Goal: Information Seeking & Learning: Learn about a topic

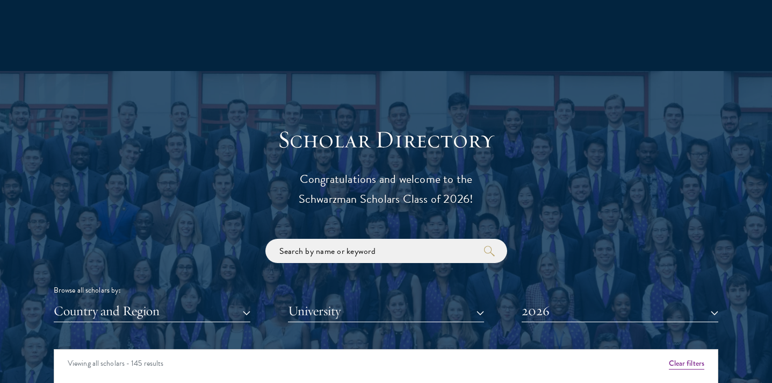
scroll to position [1113, 0]
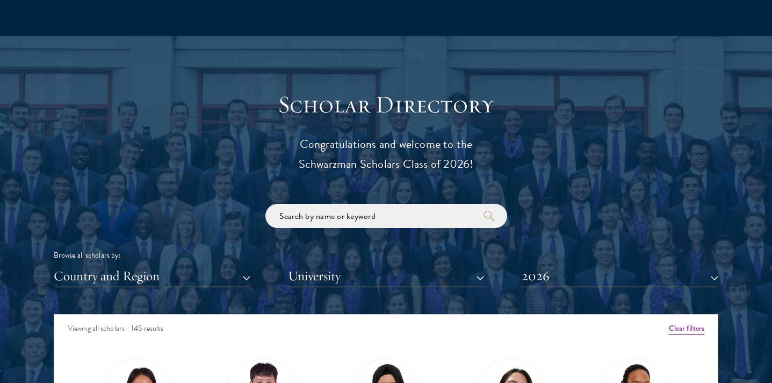
click at [247, 267] on button "Country and Region" at bounding box center [152, 276] width 197 height 22
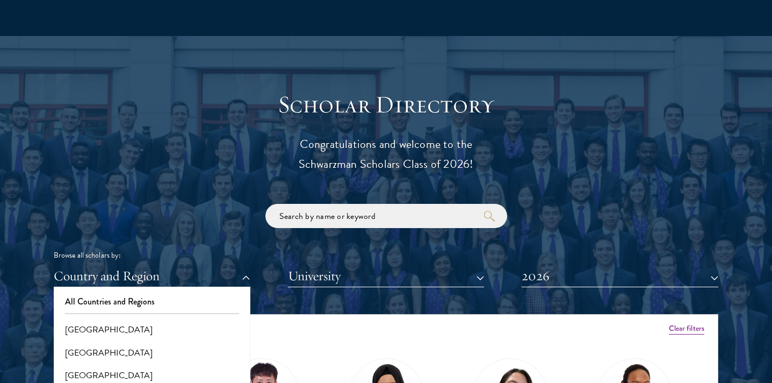
click at [561, 274] on button "2026" at bounding box center [620, 276] width 197 height 22
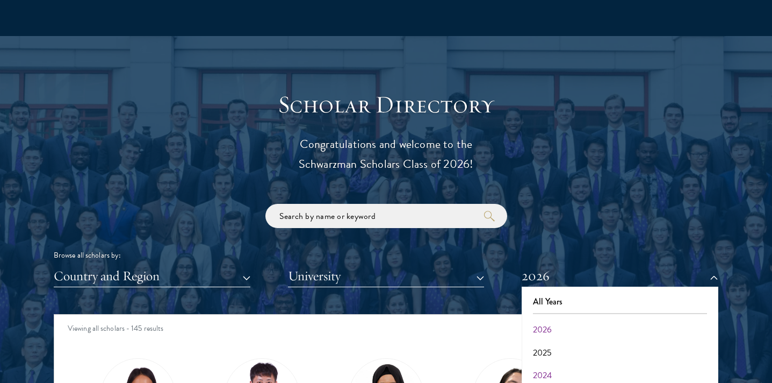
click at [553, 364] on button "2024" at bounding box center [620, 375] width 190 height 23
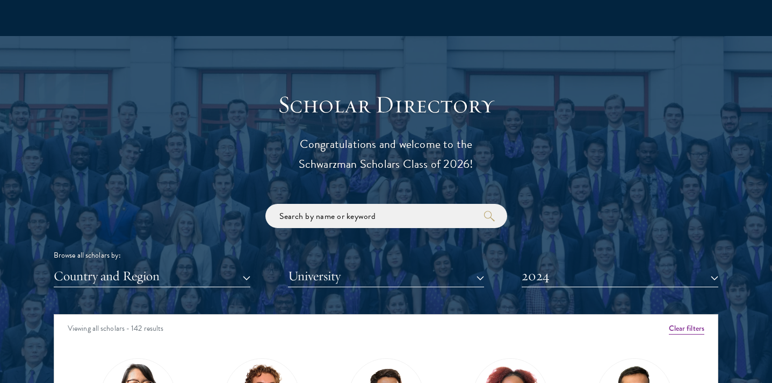
click at [568, 277] on button "2024" at bounding box center [620, 276] width 197 height 22
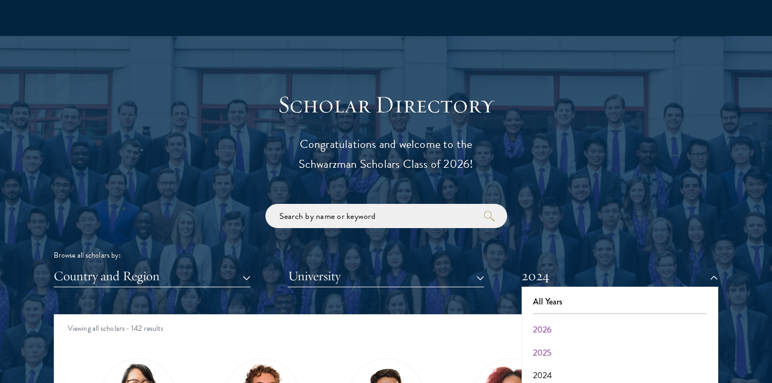
click at [541, 341] on button "2025" at bounding box center [620, 352] width 190 height 23
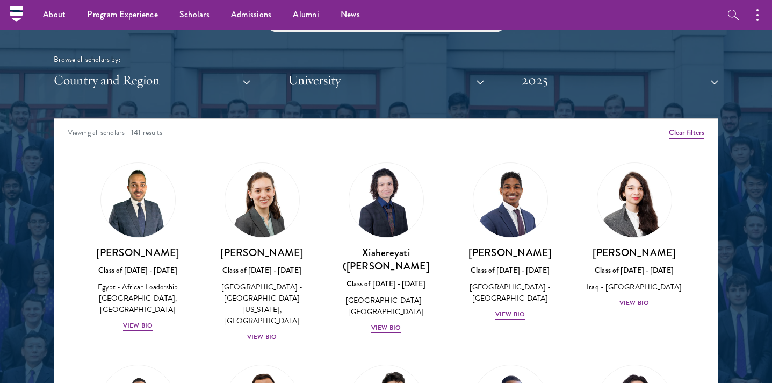
scroll to position [1307, 0]
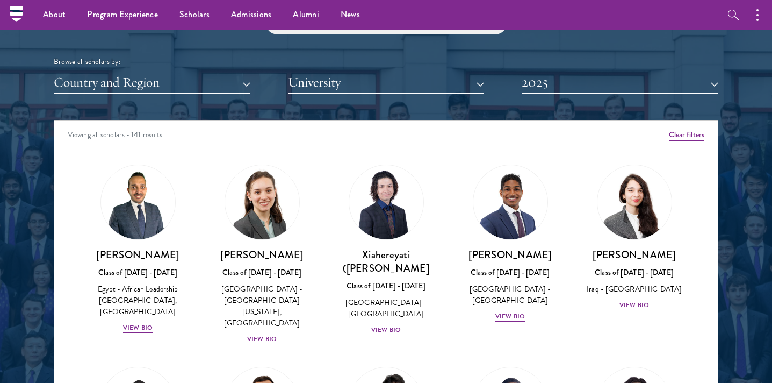
click at [279, 289] on div "[GEOGRAPHIC_DATA] - [GEOGRAPHIC_DATA][US_STATE], [GEOGRAPHIC_DATA]" at bounding box center [262, 305] width 103 height 45
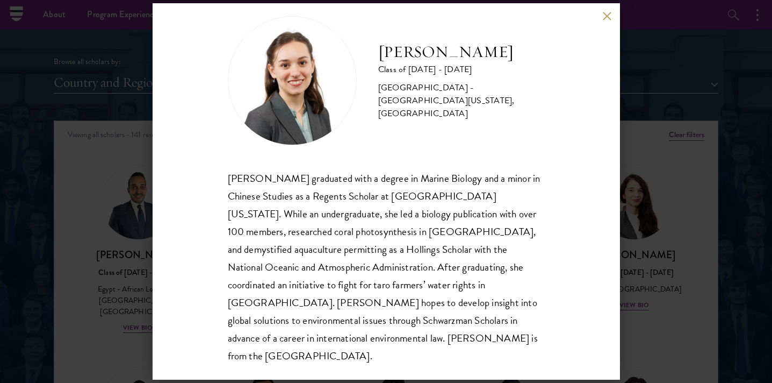
scroll to position [19, 0]
click at [629, 247] on div "[PERSON_NAME] Class of [DATE] - [DATE] [GEOGRAPHIC_DATA] - [GEOGRAPHIC_DATA][US…" at bounding box center [386, 191] width 772 height 383
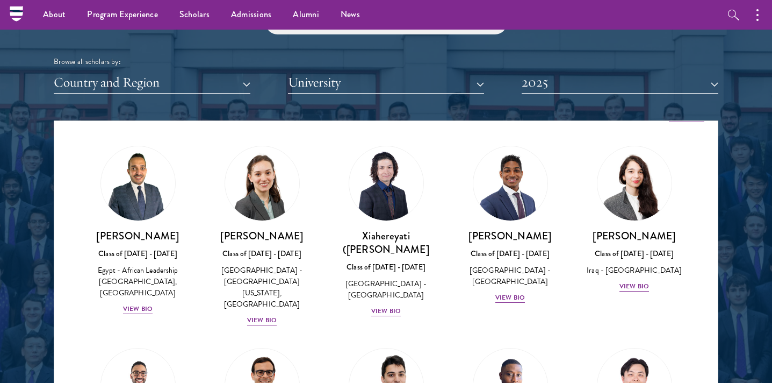
scroll to position [23, 0]
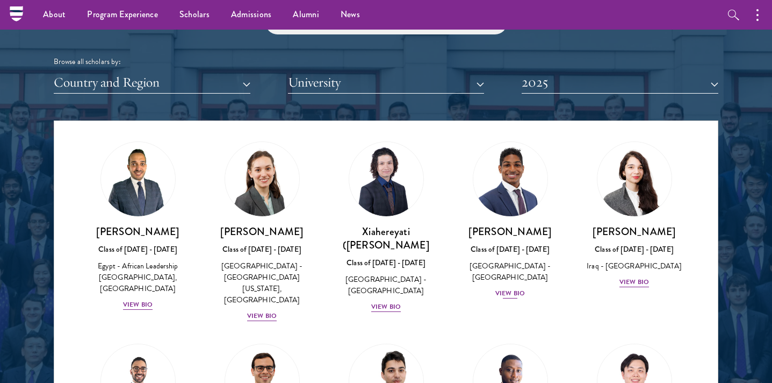
click at [511, 264] on div "[GEOGRAPHIC_DATA] - [GEOGRAPHIC_DATA]" at bounding box center [510, 271] width 103 height 23
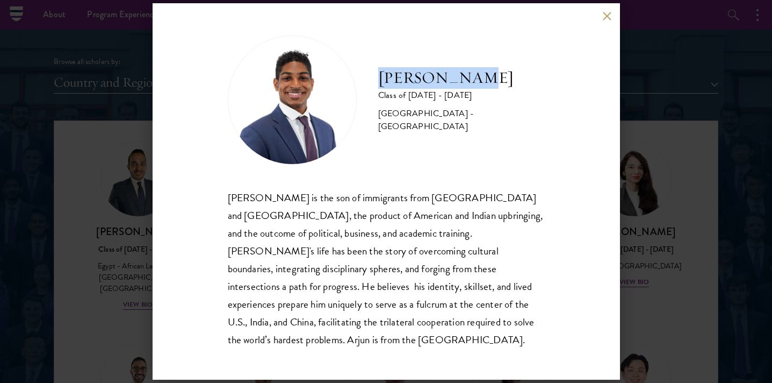
drag, startPoint x: 475, startPoint y: 96, endPoint x: 382, endPoint y: 96, distance: 93.5
click at [382, 89] on h2 "[PERSON_NAME]" at bounding box center [461, 77] width 167 height 21
click at [669, 138] on div "[PERSON_NAME] Class of [DATE] - [DATE] [GEOGRAPHIC_DATA] - [GEOGRAPHIC_DATA] [P…" at bounding box center [386, 191] width 772 height 383
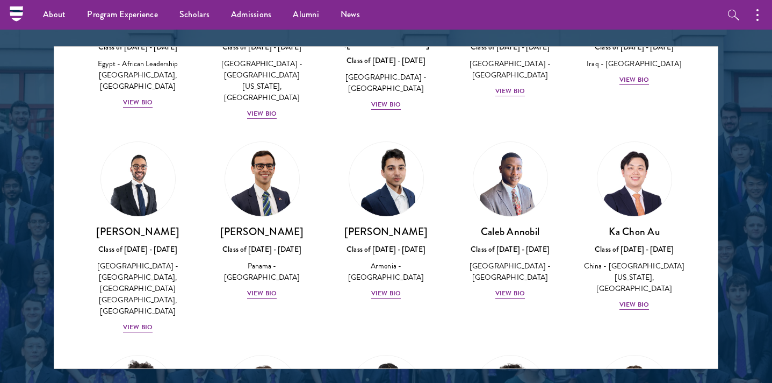
scroll to position [153, 0]
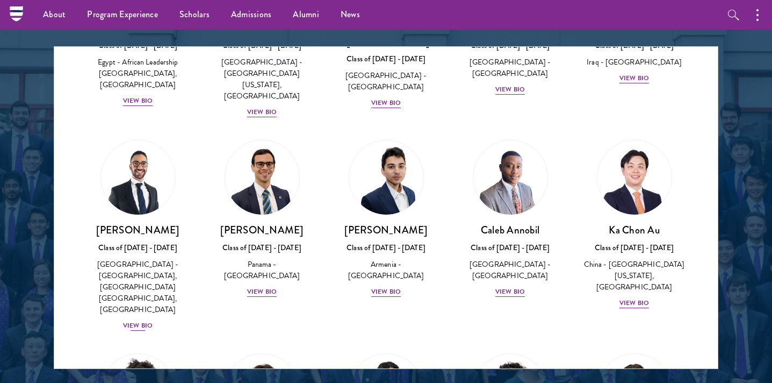
click at [163, 259] on div "[GEOGRAPHIC_DATA] - [GEOGRAPHIC_DATA], [GEOGRAPHIC_DATA] [GEOGRAPHIC_DATA], [GE…" at bounding box center [138, 287] width 103 height 56
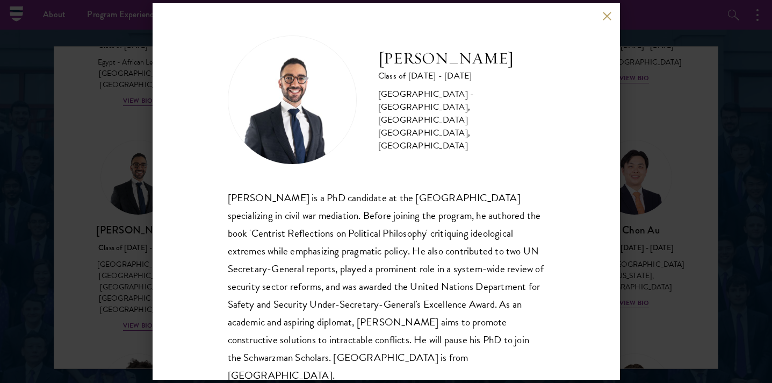
click at [146, 214] on div "[PERSON_NAME] Class of [DATE] - [DATE] [GEOGRAPHIC_DATA] - [GEOGRAPHIC_DATA], […" at bounding box center [386, 191] width 772 height 383
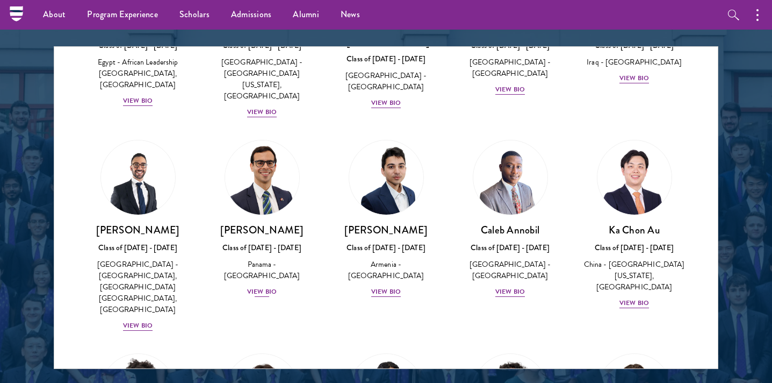
click at [264, 204] on link "[PERSON_NAME] Class of [DATE] - [DATE] [GEOGRAPHIC_DATA] - [GEOGRAPHIC_DATA] Vi…" at bounding box center [262, 219] width 103 height 158
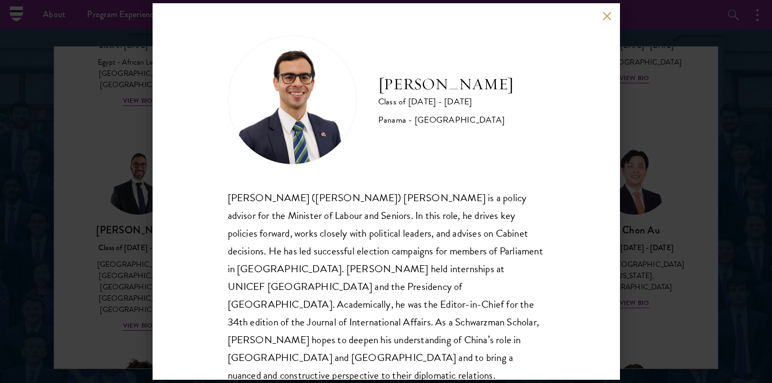
click at [141, 175] on div "[PERSON_NAME] Class of [DATE] - [DATE] [GEOGRAPHIC_DATA] - [GEOGRAPHIC_DATA] [P…" at bounding box center [386, 191] width 772 height 383
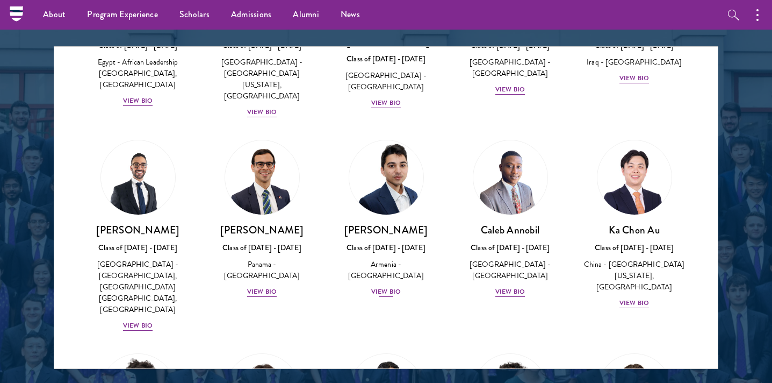
click at [395, 187] on img at bounding box center [387, 178] width 82 height 82
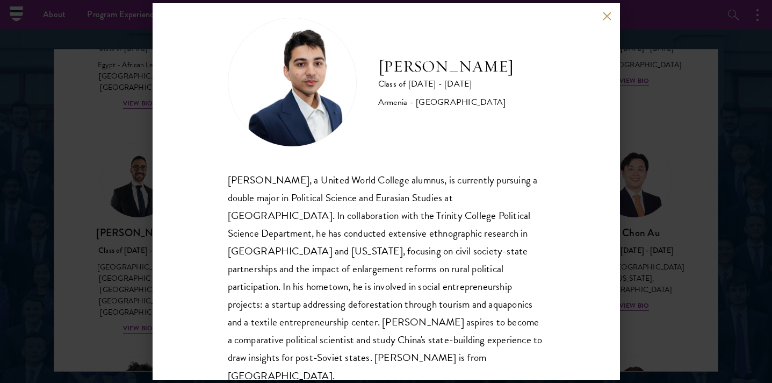
scroll to position [19, 0]
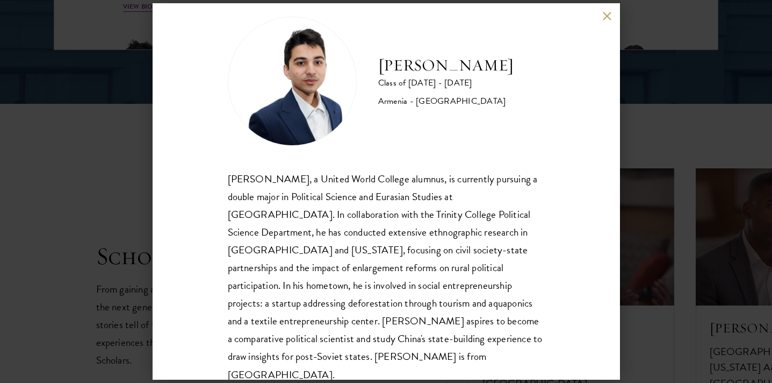
click at [678, 153] on div "[PERSON_NAME] Class of [DATE] - [DATE] [GEOGRAPHIC_DATA] - [GEOGRAPHIC_DATA] [P…" at bounding box center [386, 191] width 772 height 383
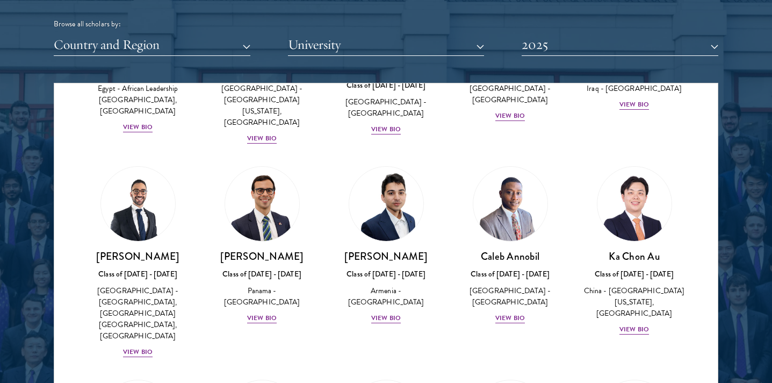
scroll to position [1357, 0]
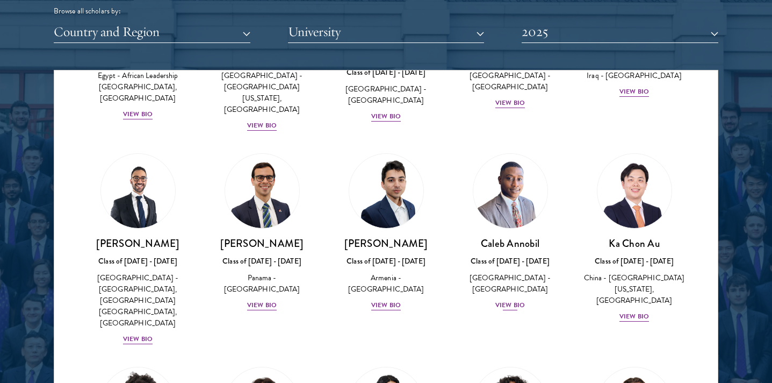
click at [543, 213] on link "[PERSON_NAME] Class of [DATE] - [DATE] [GEOGRAPHIC_DATA] - [GEOGRAPHIC_DATA] Vi…" at bounding box center [510, 232] width 103 height 158
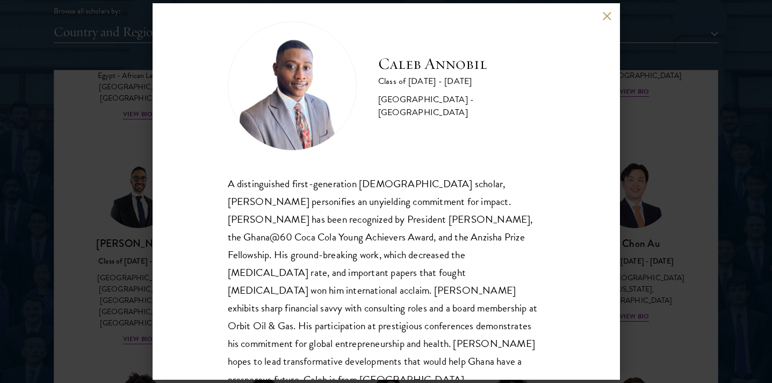
scroll to position [17, 0]
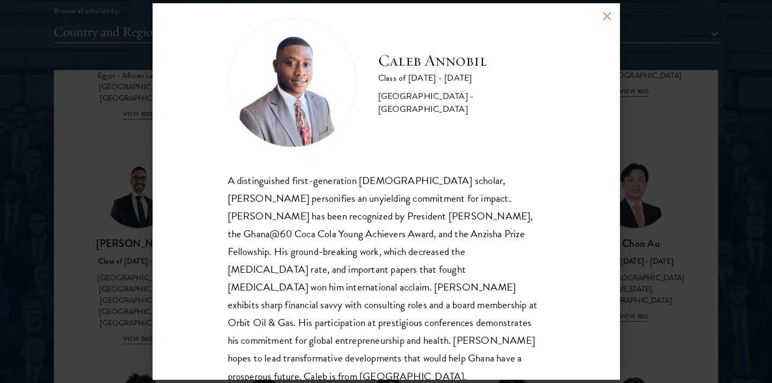
click at [638, 184] on div "[PERSON_NAME] Class of [DATE] - [DATE] [GEOGRAPHIC_DATA] - [GEOGRAPHIC_DATA] A …" at bounding box center [386, 191] width 772 height 383
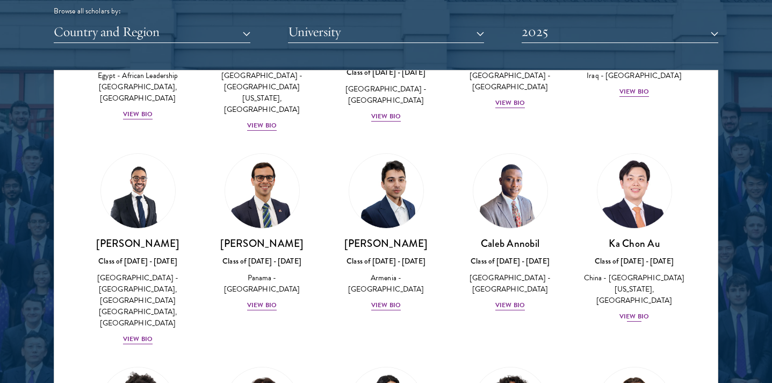
click at [634, 256] on div "[PERSON_NAME] Au Class of [DATE] - [DATE] [GEOGRAPHIC_DATA] - [GEOGRAPHIC_DATA]…" at bounding box center [634, 279] width 103 height 86
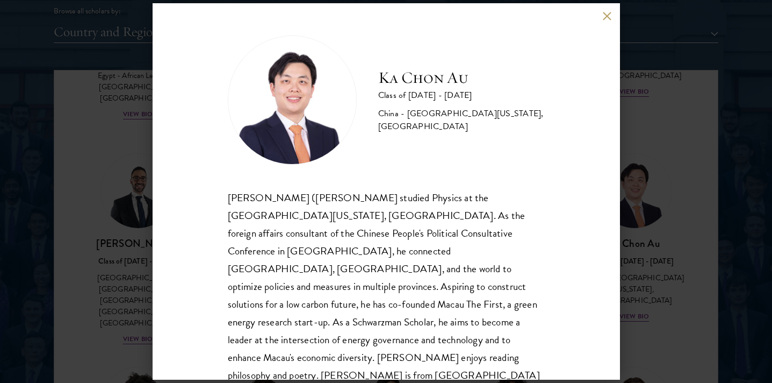
click at [515, 267] on div "[PERSON_NAME] ([PERSON_NAME] studied Physics at the [GEOGRAPHIC_DATA][US_STATE]…" at bounding box center [386, 295] width 317 height 213
click at [671, 209] on div "[PERSON_NAME] Au Class of [DATE] - [DATE] [GEOGRAPHIC_DATA] - [GEOGRAPHIC_DATA]…" at bounding box center [386, 191] width 772 height 383
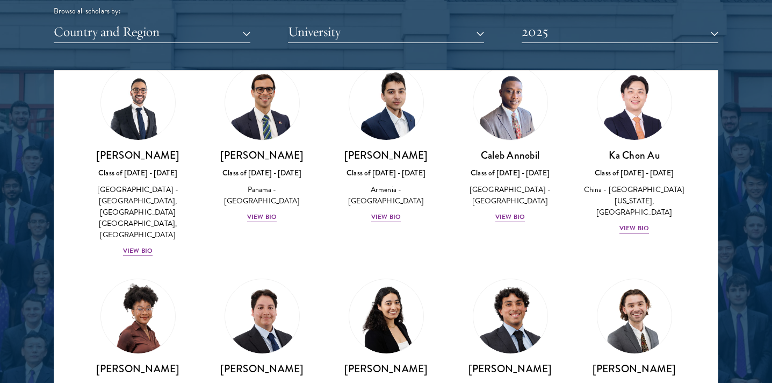
scroll to position [307, 0]
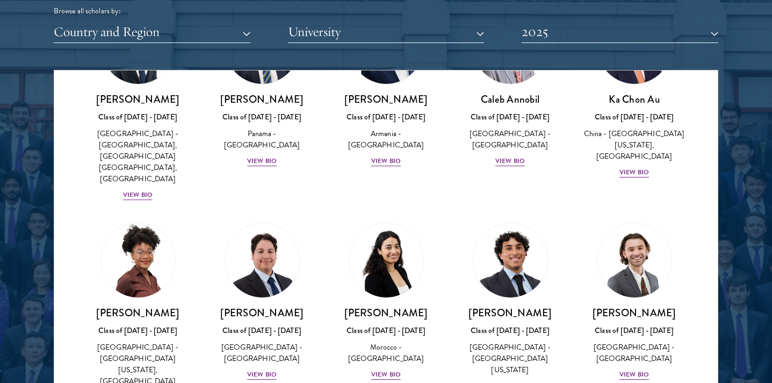
click at [166, 268] on link "[PERSON_NAME] Class of [DATE] - [DATE] [GEOGRAPHIC_DATA] - [GEOGRAPHIC_DATA][US…" at bounding box center [138, 313] width 103 height 181
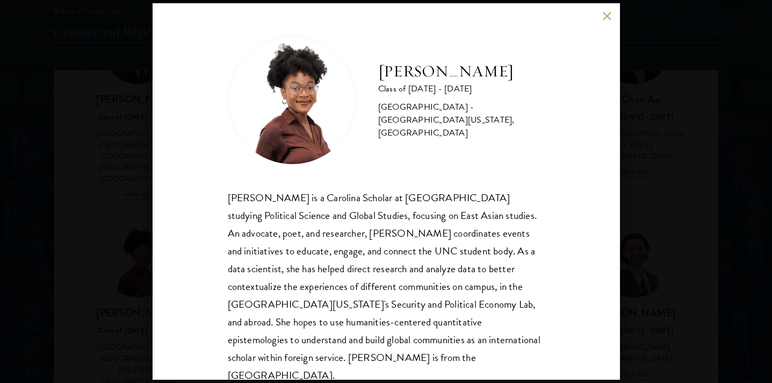
drag, startPoint x: 521, startPoint y: 80, endPoint x: 378, endPoint y: 87, distance: 143.6
click at [378, 87] on div "[PERSON_NAME] Class of [DATE] - [DATE] [GEOGRAPHIC_DATA] - [GEOGRAPHIC_DATA][US…" at bounding box center [386, 99] width 317 height 129
copy h2 "[PERSON_NAME]"
click at [613, 191] on div "[PERSON_NAME] Class of [DATE] - [DATE] [GEOGRAPHIC_DATA] - [GEOGRAPHIC_DATA][US…" at bounding box center [387, 191] width 468 height 376
click at [657, 182] on div "[PERSON_NAME] Class of [DATE] - [DATE] [GEOGRAPHIC_DATA] - [GEOGRAPHIC_DATA][US…" at bounding box center [386, 191] width 772 height 383
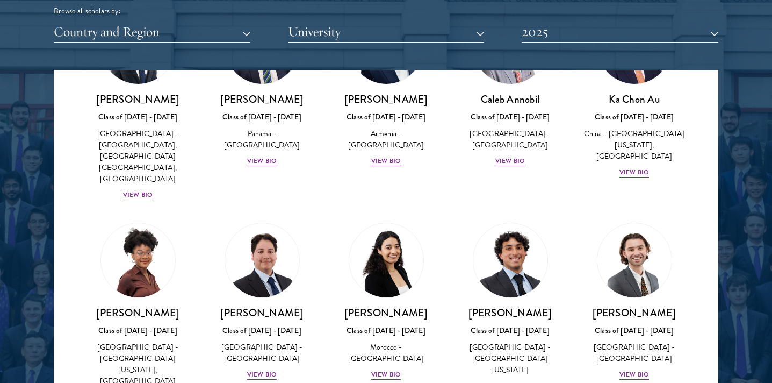
scroll to position [320, 0]
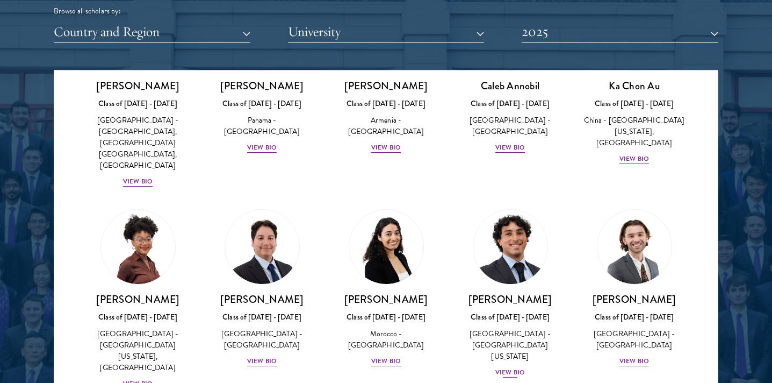
click at [530, 292] on div "[PERSON_NAME] Class of [DATE] - [DATE] [GEOGRAPHIC_DATA] - [GEOGRAPHIC_DATA][US…" at bounding box center [510, 335] width 103 height 86
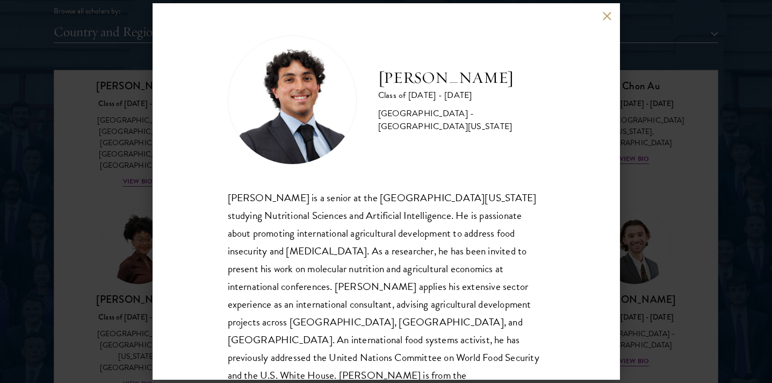
click at [676, 201] on div "[PERSON_NAME] Class of [DATE] - [DATE] [GEOGRAPHIC_DATA] - [GEOGRAPHIC_DATA][US…" at bounding box center [386, 191] width 772 height 383
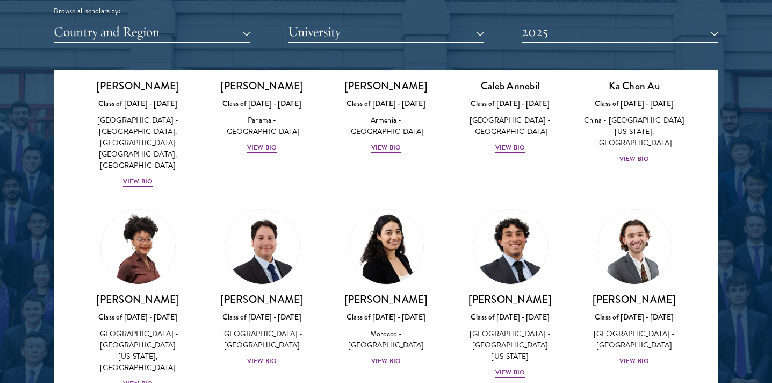
click at [426, 328] on div "Morocco - [GEOGRAPHIC_DATA]" at bounding box center [386, 339] width 103 height 23
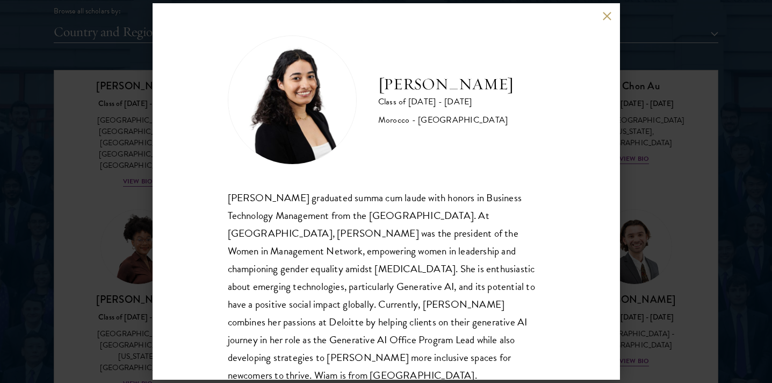
click at [678, 223] on div "[PERSON_NAME] Class of [DATE] - [DATE] [GEOGRAPHIC_DATA] - [GEOGRAPHIC_DATA] [P…" at bounding box center [386, 191] width 772 height 383
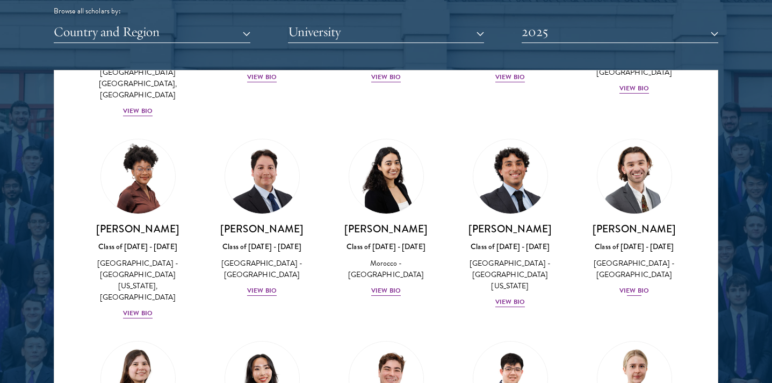
scroll to position [397, 0]
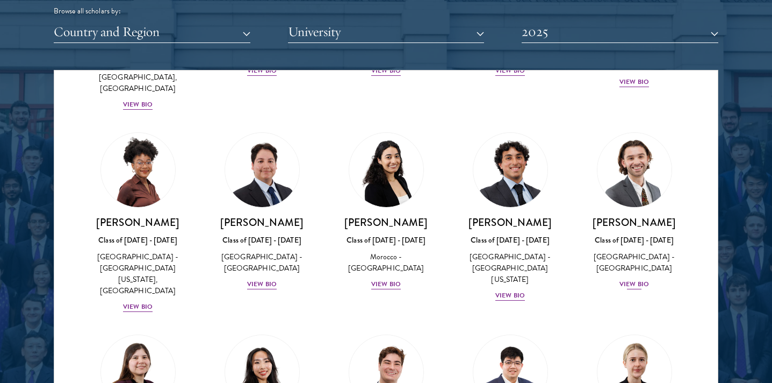
click at [637, 251] on div "[GEOGRAPHIC_DATA] - [GEOGRAPHIC_DATA]" at bounding box center [634, 262] width 103 height 23
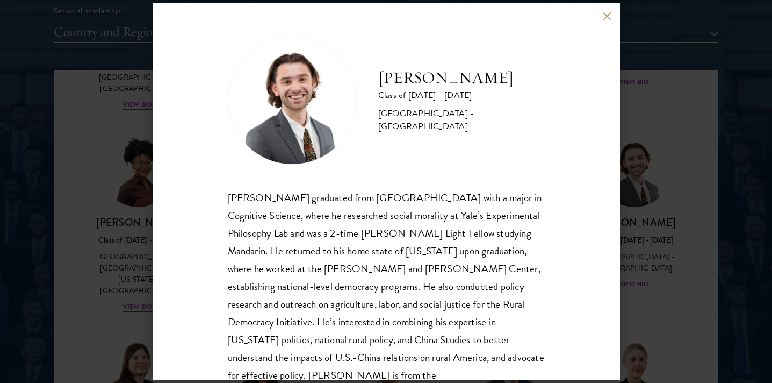
scroll to position [12, 0]
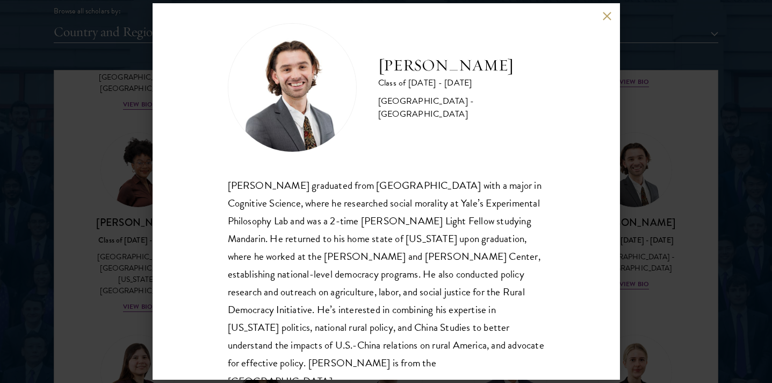
click at [649, 230] on div "[PERSON_NAME] Class of [DATE] - [DATE] [GEOGRAPHIC_DATA] - [GEOGRAPHIC_DATA] [P…" at bounding box center [386, 191] width 772 height 383
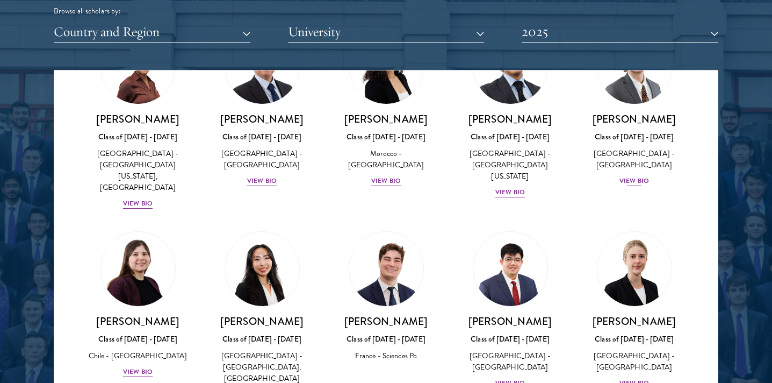
scroll to position [523, 0]
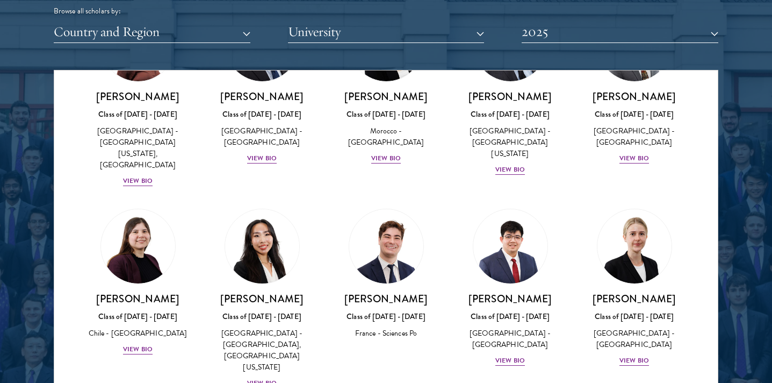
click at [306, 327] on div "[GEOGRAPHIC_DATA] - [GEOGRAPHIC_DATA], [GEOGRAPHIC_DATA][US_STATE]" at bounding box center [262, 349] width 103 height 45
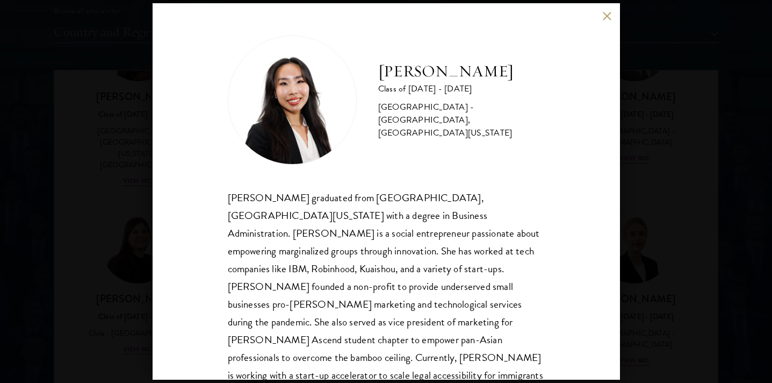
click at [663, 203] on div "[PERSON_NAME] Class of [DATE] - [DATE] [GEOGRAPHIC_DATA] - [GEOGRAPHIC_DATA], […" at bounding box center [386, 191] width 772 height 383
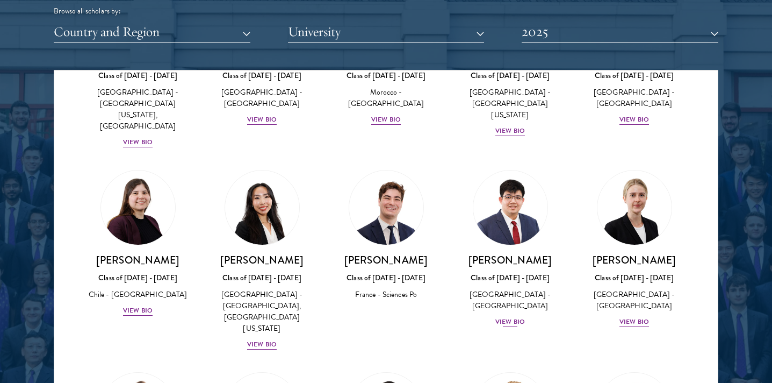
scroll to position [572, 0]
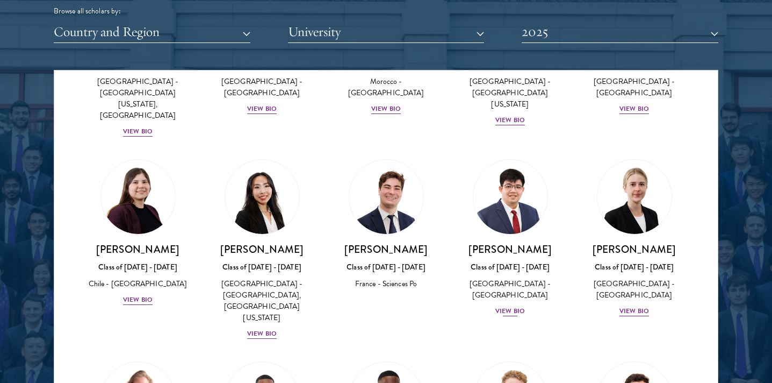
click at [541, 278] on div "[GEOGRAPHIC_DATA] - [GEOGRAPHIC_DATA]" at bounding box center [510, 289] width 103 height 23
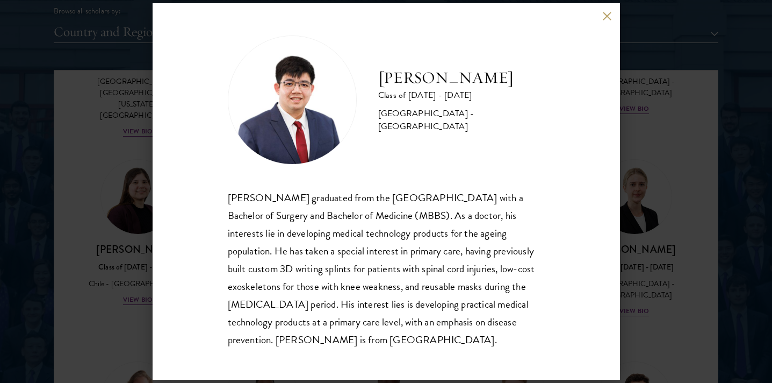
click at [651, 184] on div "[PERSON_NAME] Class of [DATE] - [DATE] [GEOGRAPHIC_DATA] - [GEOGRAPHIC_DATA] [P…" at bounding box center [386, 191] width 772 height 383
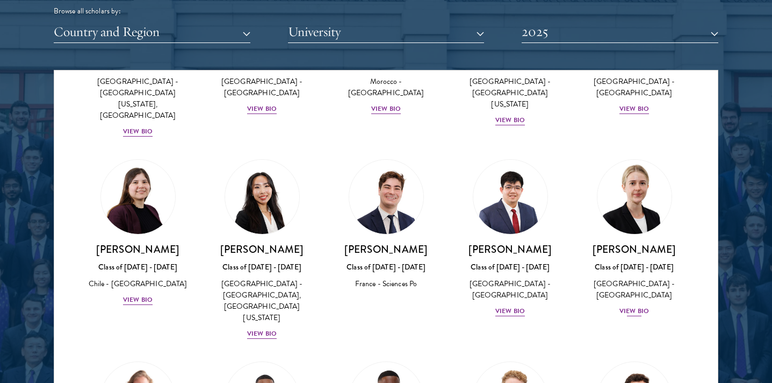
click at [651, 278] on div "[GEOGRAPHIC_DATA] - [GEOGRAPHIC_DATA]" at bounding box center [634, 289] width 103 height 23
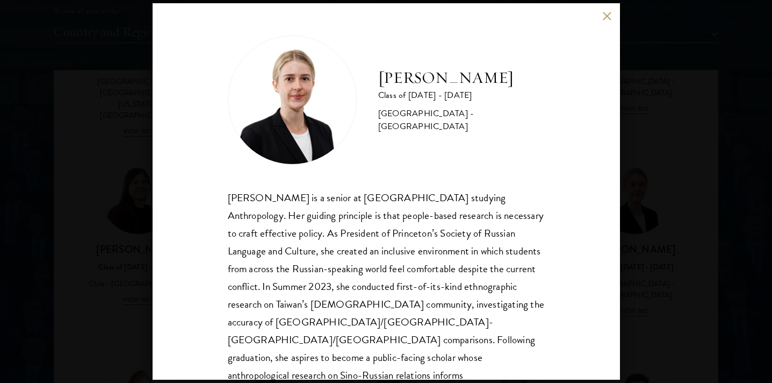
click at [648, 230] on div "[PERSON_NAME] Class of [DATE] - [DATE] [GEOGRAPHIC_DATA] - [GEOGRAPHIC_DATA] [P…" at bounding box center [386, 191] width 772 height 383
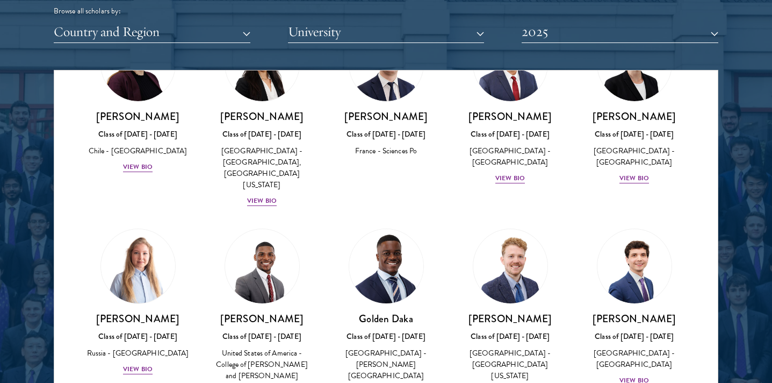
scroll to position [715, 0]
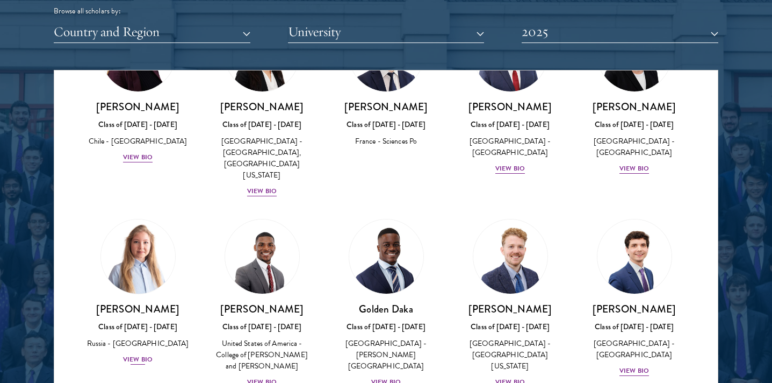
click at [147, 338] on div "Russia - [GEOGRAPHIC_DATA]" at bounding box center [138, 343] width 103 height 11
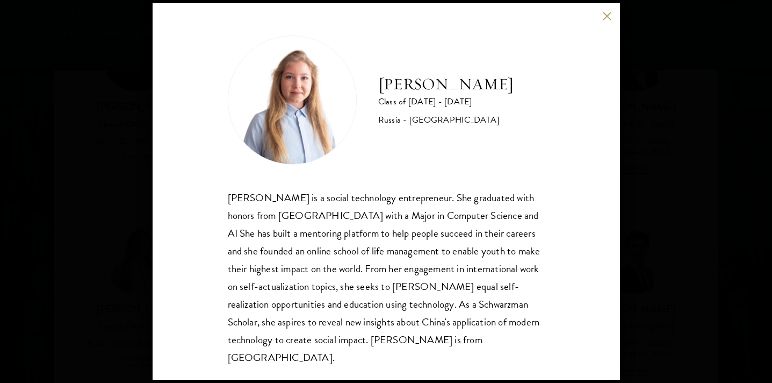
click at [647, 202] on div "[PERSON_NAME] Class of [DATE] - [DATE] [GEOGRAPHIC_DATA] - [GEOGRAPHIC_DATA] [P…" at bounding box center [386, 191] width 772 height 383
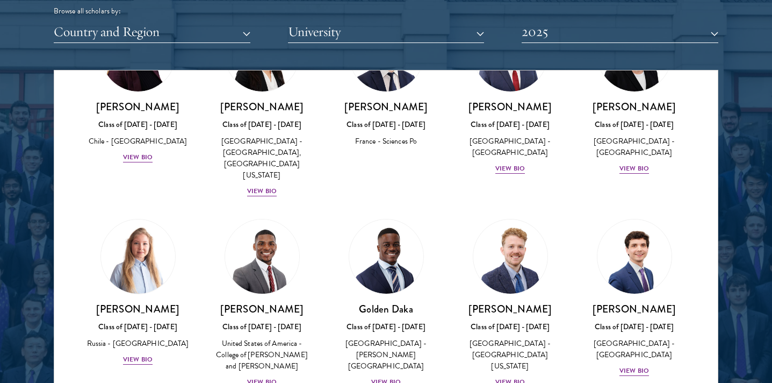
click at [272, 338] on div "United States of America - College of [PERSON_NAME] and [PERSON_NAME]" at bounding box center [262, 355] width 103 height 34
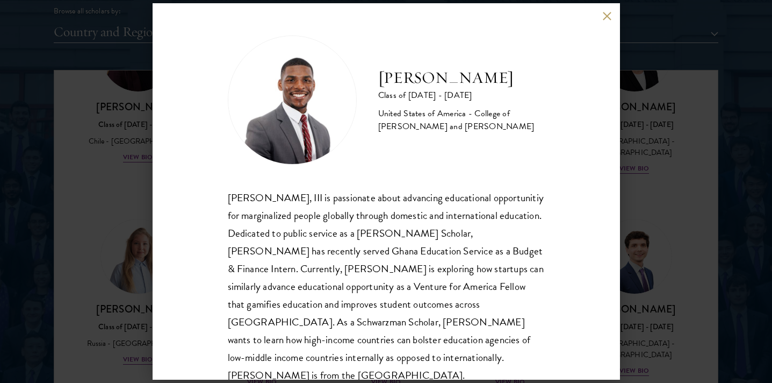
click at [670, 214] on div "[PERSON_NAME] Class of [DATE] - [DATE] [GEOGRAPHIC_DATA] - [GEOGRAPHIC_DATA][PE…" at bounding box center [386, 191] width 772 height 383
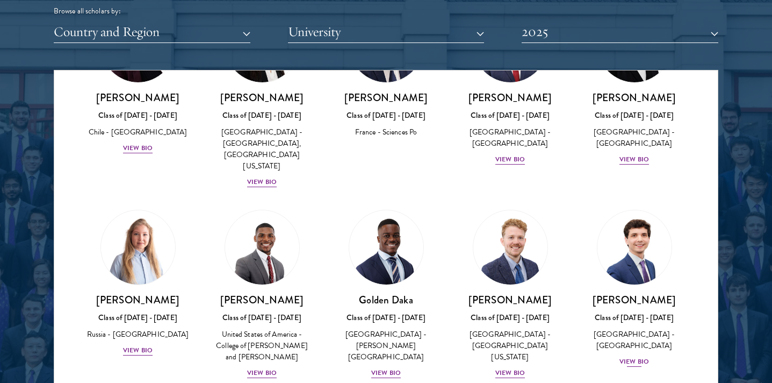
scroll to position [736, 0]
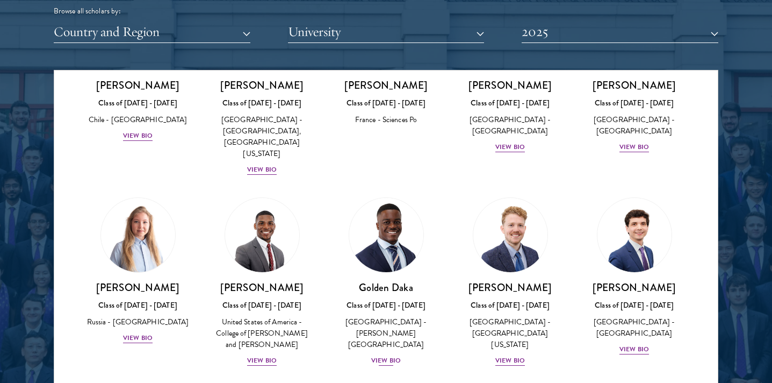
click at [421, 299] on div "Class of [DATE] - [DATE]" at bounding box center [386, 304] width 103 height 11
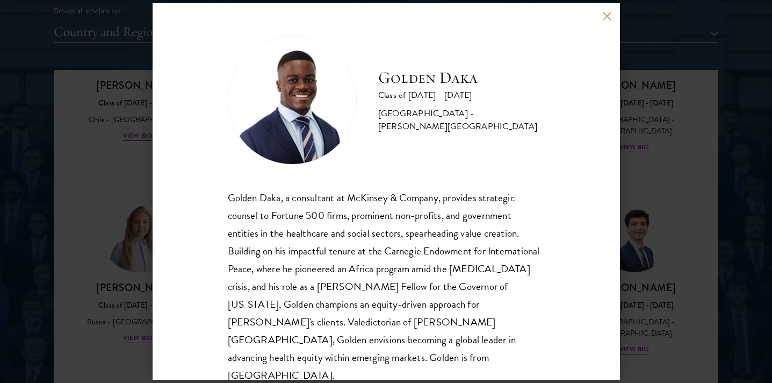
click at [665, 205] on div "Golden Daka Class of [DATE] - [DATE] [GEOGRAPHIC_DATA] - [PERSON_NAME][GEOGRAPH…" at bounding box center [386, 191] width 772 height 383
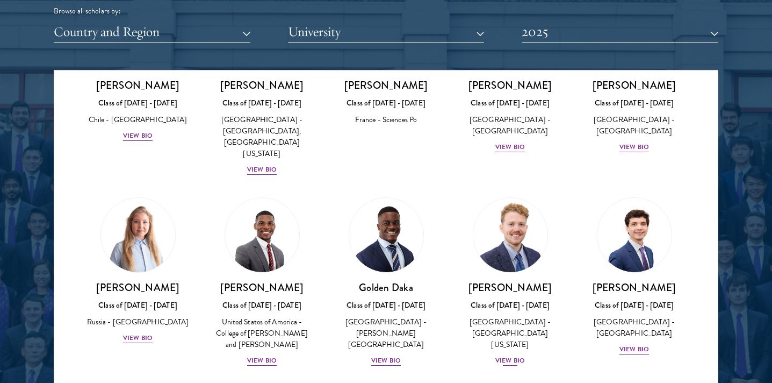
click at [542, 281] on div "[PERSON_NAME] Class of [DATE] - [DATE] [GEOGRAPHIC_DATA] - [GEOGRAPHIC_DATA][US…" at bounding box center [510, 324] width 103 height 86
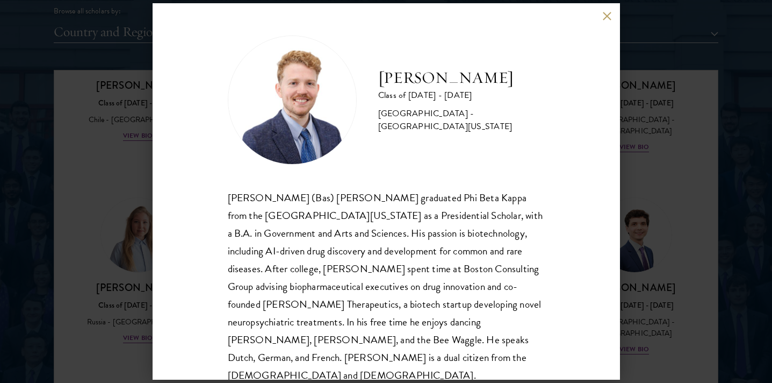
click at [648, 214] on div "[PERSON_NAME] Class of [DATE] - [DATE] [GEOGRAPHIC_DATA] - [GEOGRAPHIC_DATA][US…" at bounding box center [386, 191] width 772 height 383
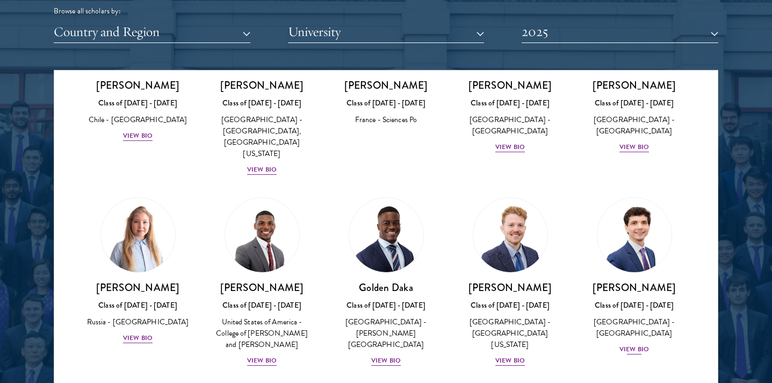
click at [638, 217] on link "[PERSON_NAME] Class of [DATE] - [DATE] [GEOGRAPHIC_DATA] - [GEOGRAPHIC_DATA] Vi…" at bounding box center [634, 276] width 103 height 158
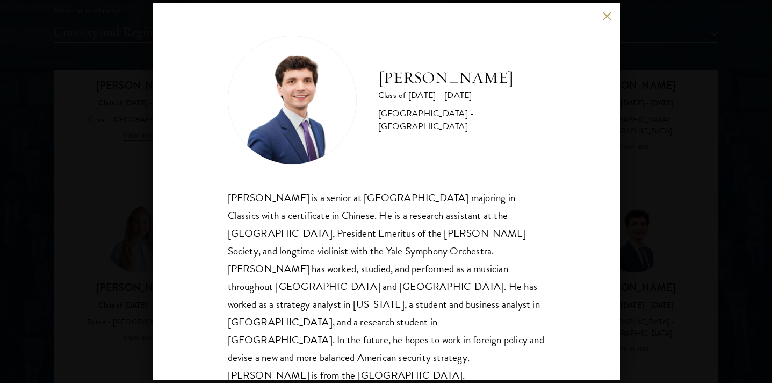
click at [659, 213] on div "[PERSON_NAME] Class of [DATE] - [DATE] [GEOGRAPHIC_DATA] - [GEOGRAPHIC_DATA] [P…" at bounding box center [386, 191] width 772 height 383
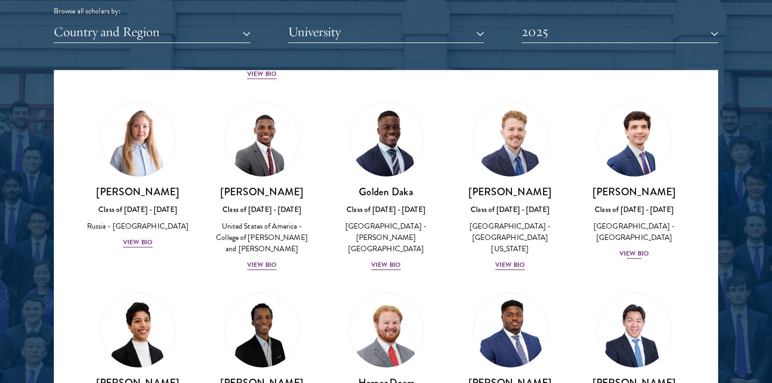
scroll to position [921, 0]
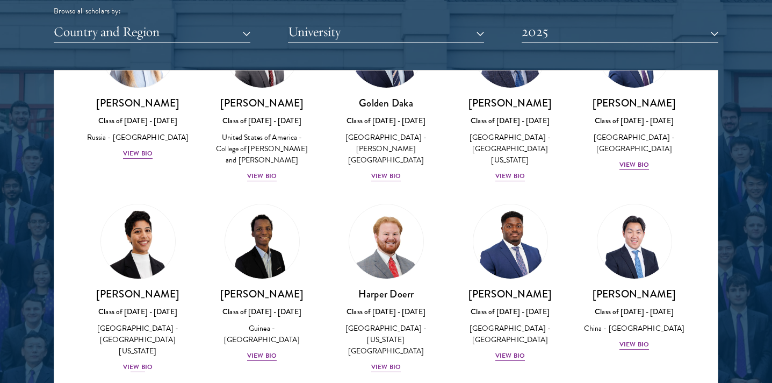
click at [157, 306] on div "Class of [DATE] - [DATE]" at bounding box center [138, 311] width 103 height 11
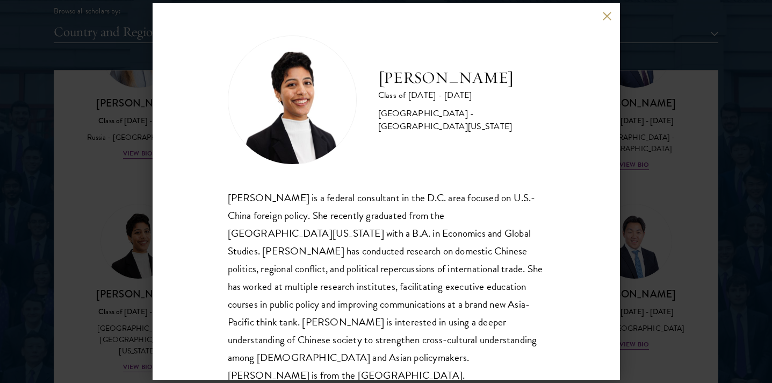
click at [149, 191] on div "[PERSON_NAME] Class of [DATE] - [DATE] [GEOGRAPHIC_DATA] - [GEOGRAPHIC_DATA][US…" at bounding box center [386, 191] width 772 height 383
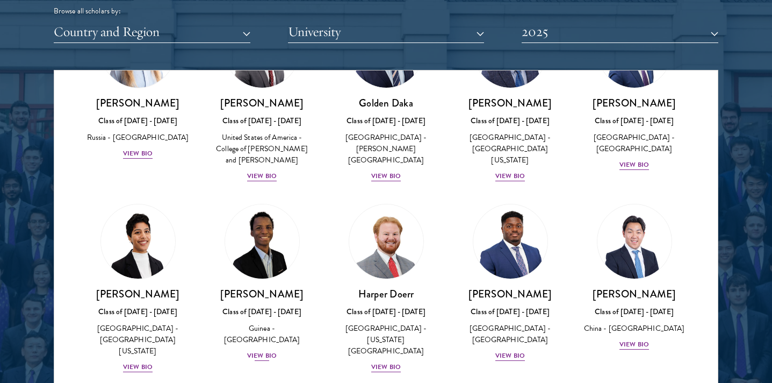
click at [254, 200] on img at bounding box center [262, 241] width 82 height 82
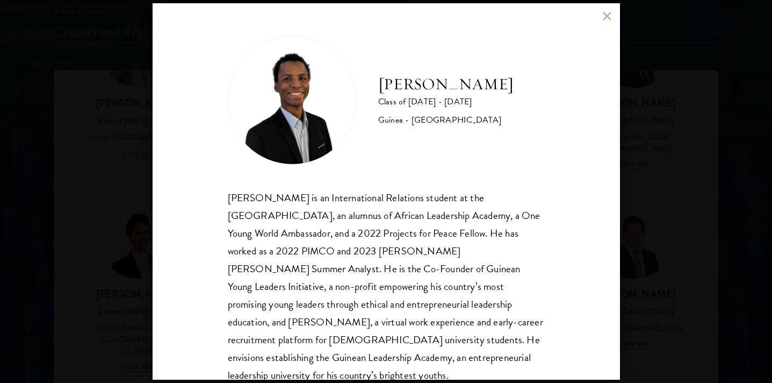
click at [688, 164] on div "[PERSON_NAME] Class of [DATE] - [DATE] [GEOGRAPHIC_DATA] - [GEOGRAPHIC_DATA] [P…" at bounding box center [386, 191] width 772 height 383
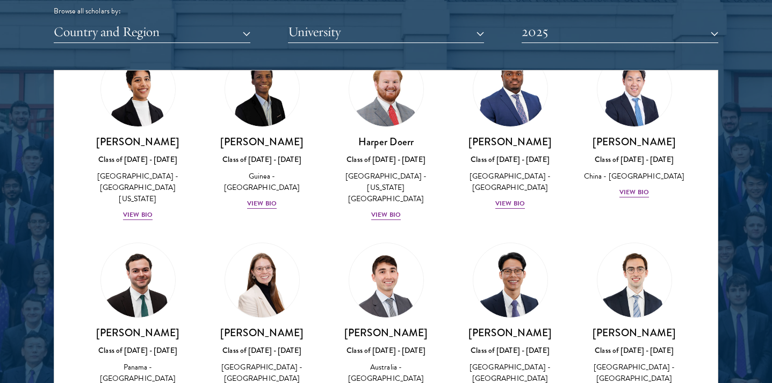
scroll to position [1091, 0]
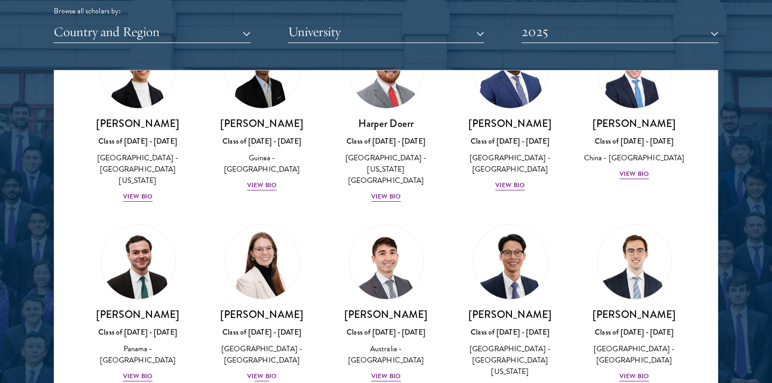
click at [262, 307] on div "[PERSON_NAME] Class of [DATE] - [DATE] [GEOGRAPHIC_DATA] - [GEOGRAPHIC_DATA] Vi…" at bounding box center [262, 344] width 103 height 75
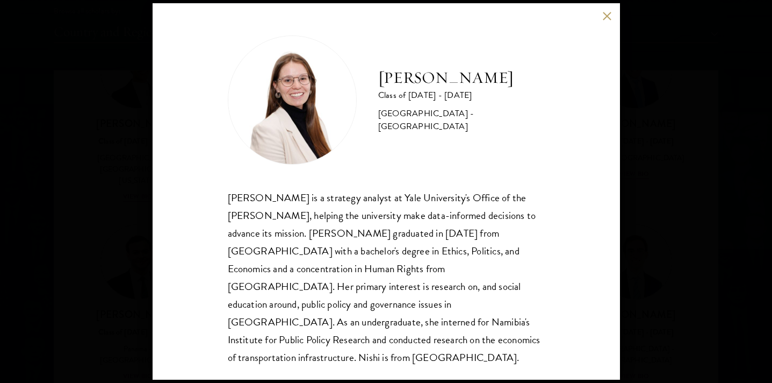
click at [115, 233] on div "[PERSON_NAME] Class of [DATE] - [DATE] [GEOGRAPHIC_DATA] - [GEOGRAPHIC_DATA] [P…" at bounding box center [386, 191] width 772 height 383
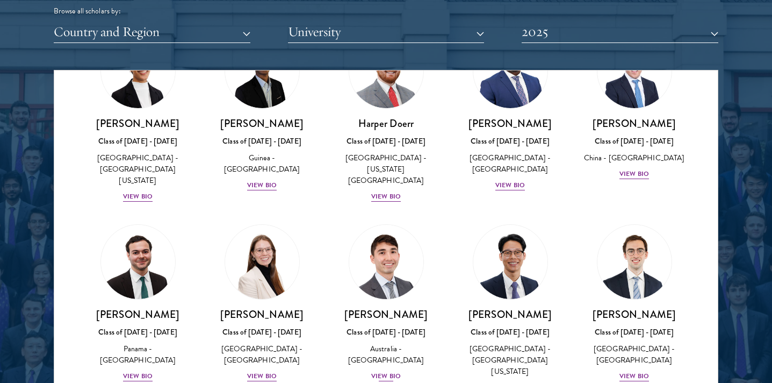
click at [400, 307] on h3 "[PERSON_NAME]" at bounding box center [386, 313] width 103 height 13
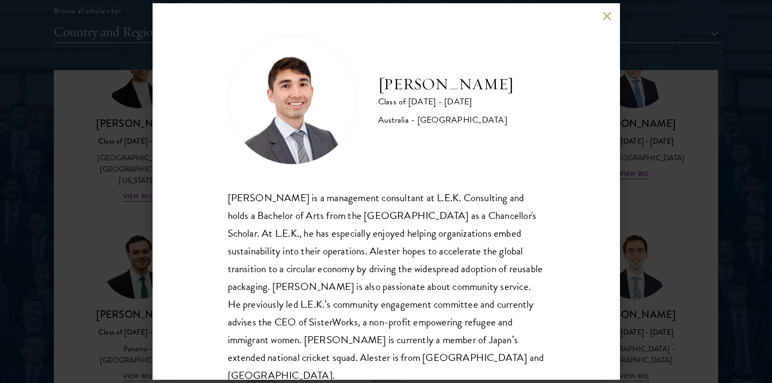
click at [657, 254] on div "[PERSON_NAME] Class of [DATE] - [DATE] [GEOGRAPHIC_DATA] - [GEOGRAPHIC_DATA] [P…" at bounding box center [386, 191] width 772 height 383
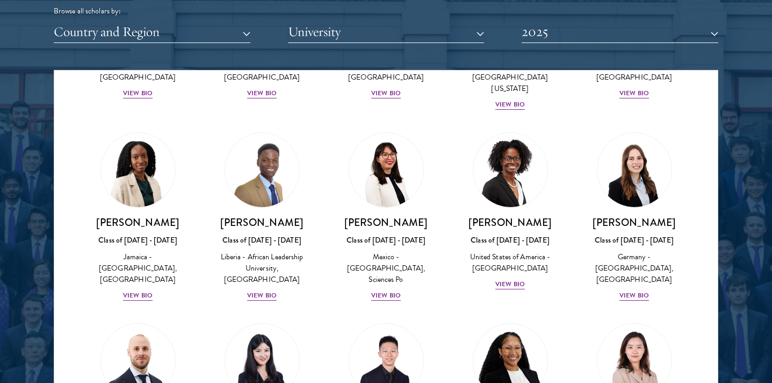
scroll to position [1397, 0]
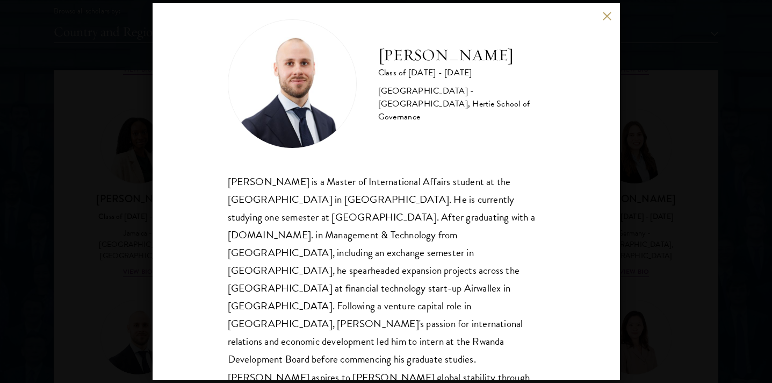
scroll to position [17, 0]
click at [141, 264] on div "[PERSON_NAME] Class of [DATE] - [DATE] [GEOGRAPHIC_DATA] - [GEOGRAPHIC_DATA], H…" at bounding box center [386, 191] width 772 height 383
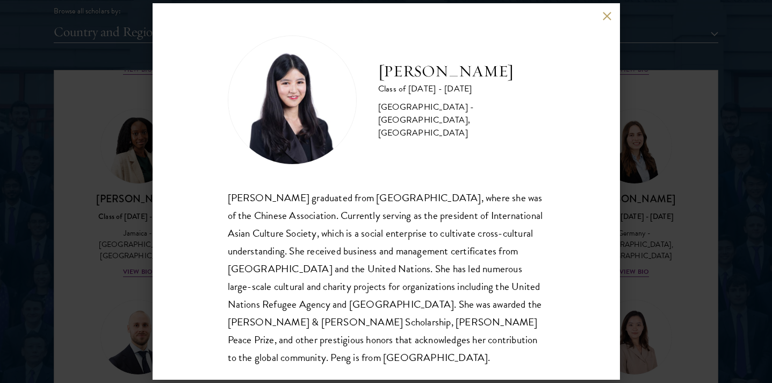
click at [644, 237] on div "[PERSON_NAME] Class of [DATE] - [DATE] [GEOGRAPHIC_DATA] - [GEOGRAPHIC_DATA], […" at bounding box center [386, 191] width 772 height 383
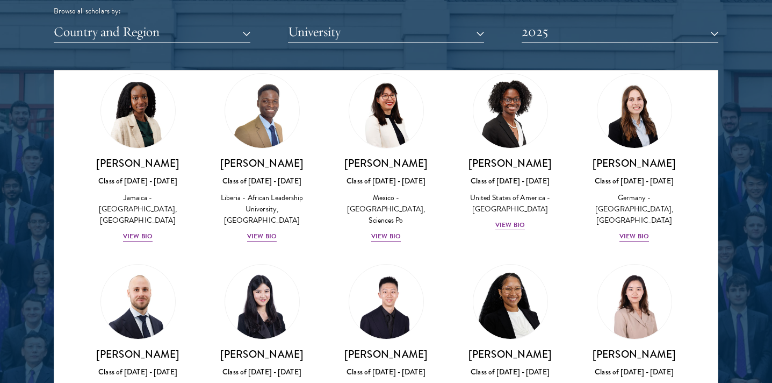
scroll to position [1401, 0]
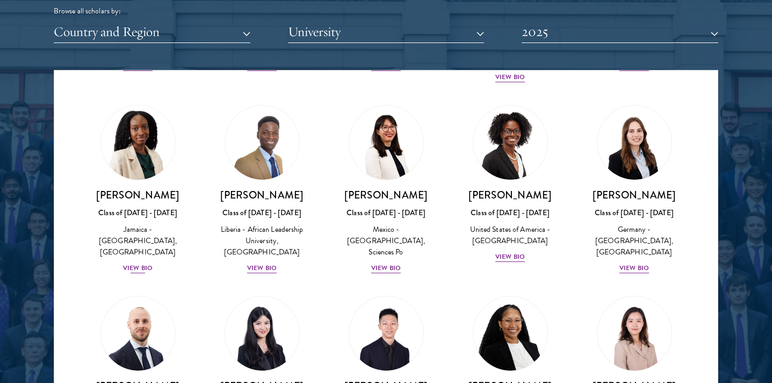
click at [147, 263] on div "View Bio" at bounding box center [138, 268] width 30 height 10
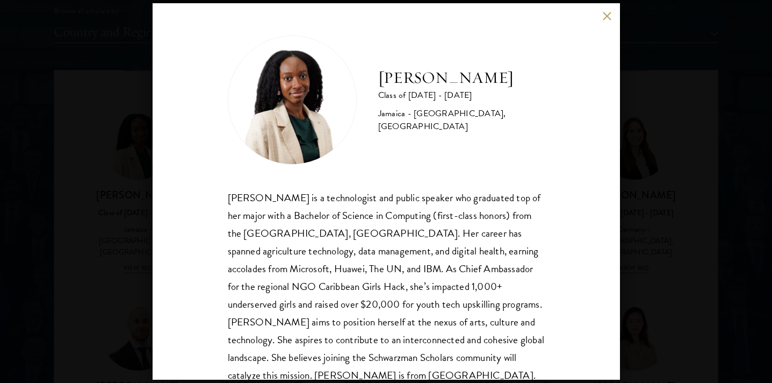
scroll to position [13, 0]
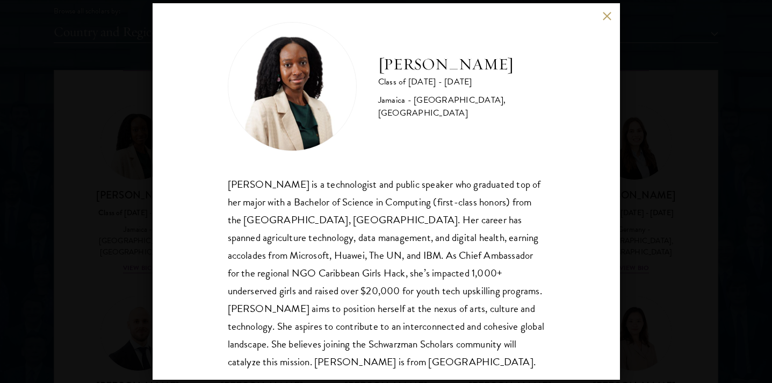
click at [692, 206] on div "[PERSON_NAME] Class of [DATE] - [DATE] [GEOGRAPHIC_DATA] - [GEOGRAPHIC_DATA], […" at bounding box center [386, 191] width 772 height 383
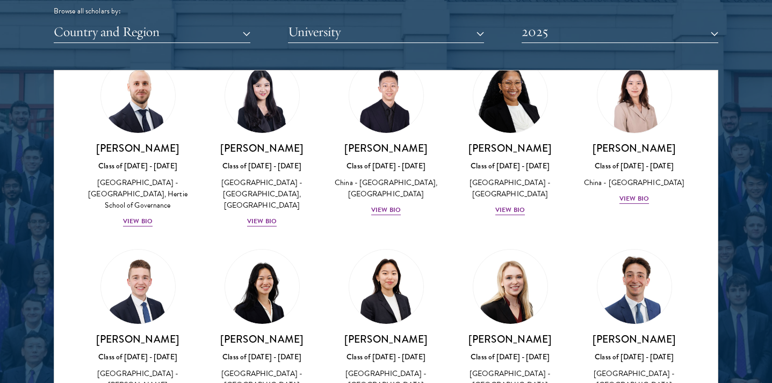
scroll to position [1644, 0]
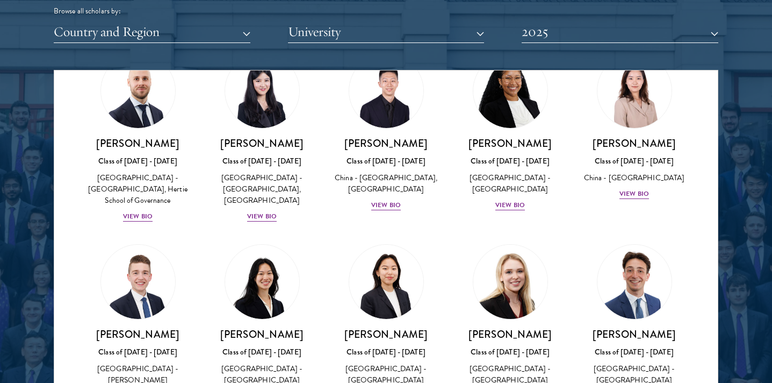
click at [507, 346] on div "Class of [DATE] - [DATE]" at bounding box center [510, 351] width 103 height 11
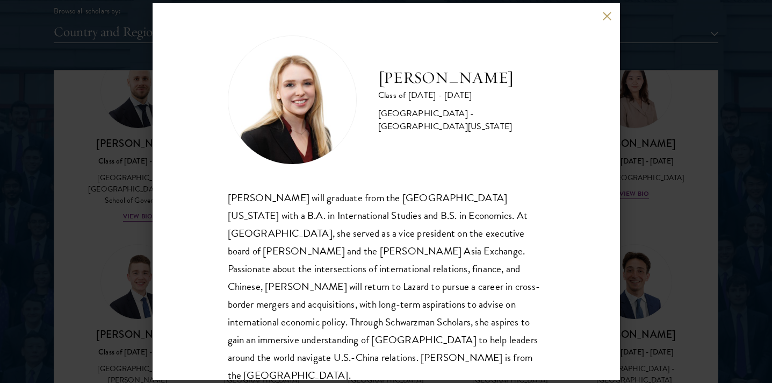
click at [656, 223] on div "[PERSON_NAME] Class of [DATE] - [DATE] [GEOGRAPHIC_DATA] - [GEOGRAPHIC_DATA][US…" at bounding box center [386, 191] width 772 height 383
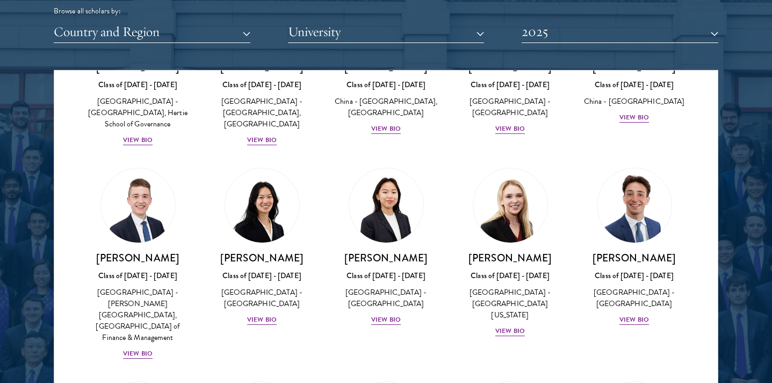
scroll to position [1739, 0]
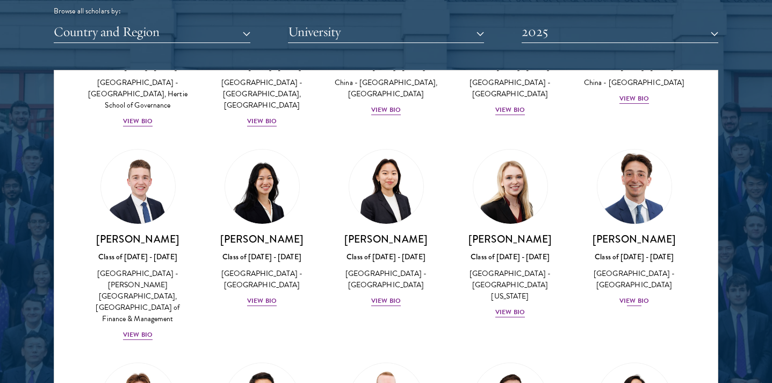
click at [642, 296] on div "View Bio" at bounding box center [635, 301] width 30 height 10
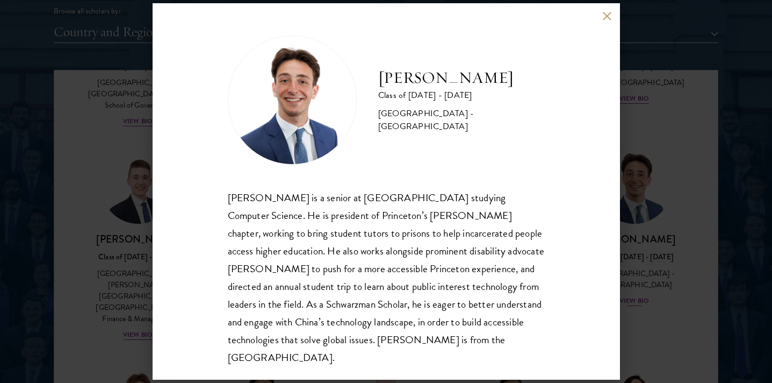
click at [642, 193] on div "[PERSON_NAME] Class of [DATE] - [DATE] [GEOGRAPHIC_DATA] - [GEOGRAPHIC_DATA] [P…" at bounding box center [386, 191] width 772 height 383
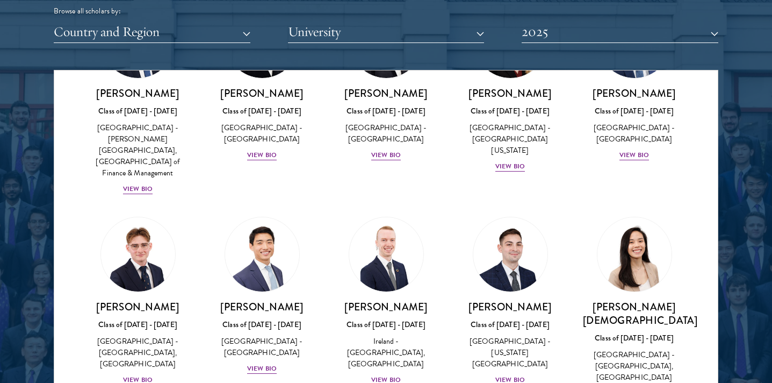
scroll to position [1887, 0]
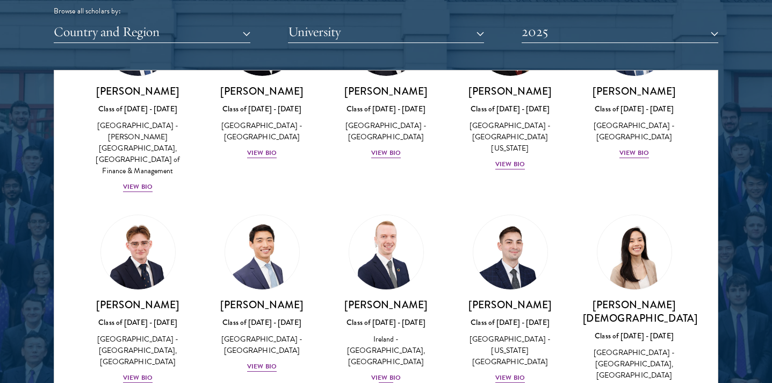
click at [382, 298] on h3 "[PERSON_NAME]" at bounding box center [386, 304] width 103 height 13
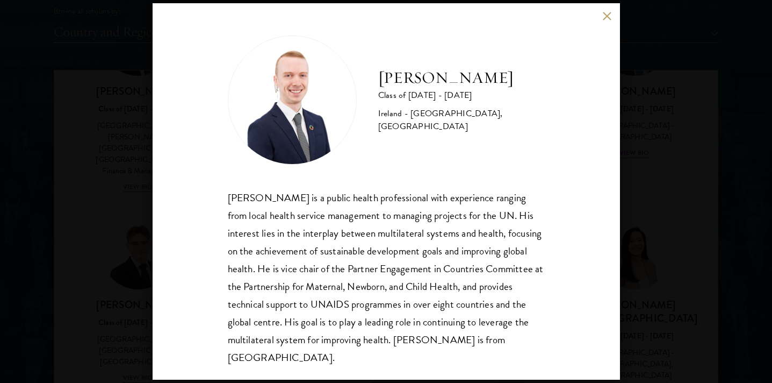
click at [672, 169] on div "[PERSON_NAME] Class of [DATE] - [DATE] [GEOGRAPHIC_DATA] - [GEOGRAPHIC_DATA], […" at bounding box center [386, 191] width 772 height 383
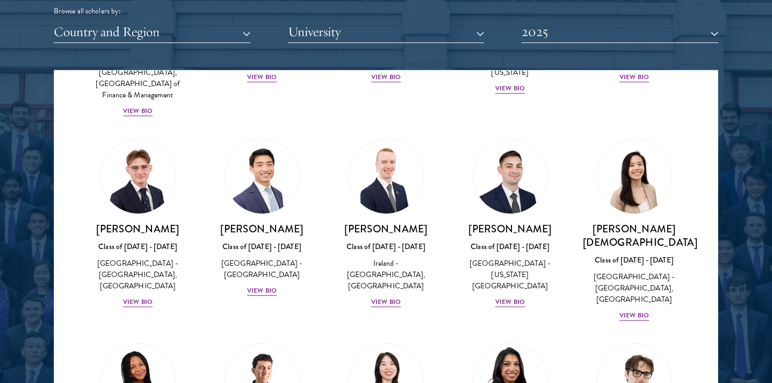
scroll to position [1973, 0]
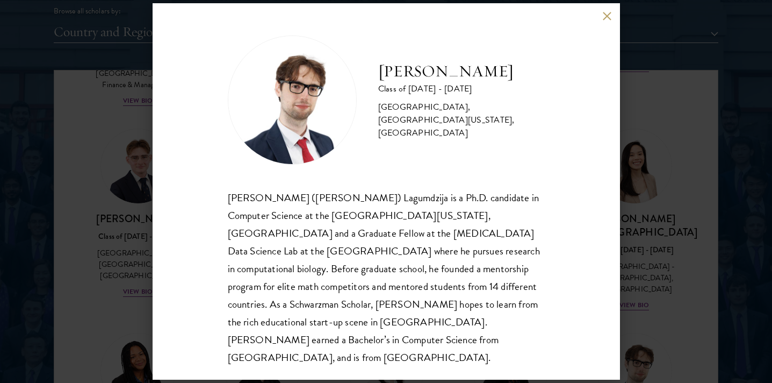
click at [675, 295] on div "[PERSON_NAME] Class of [DATE] - [DATE] [GEOGRAPHIC_DATA] - [GEOGRAPHIC_DATA], […" at bounding box center [386, 191] width 772 height 383
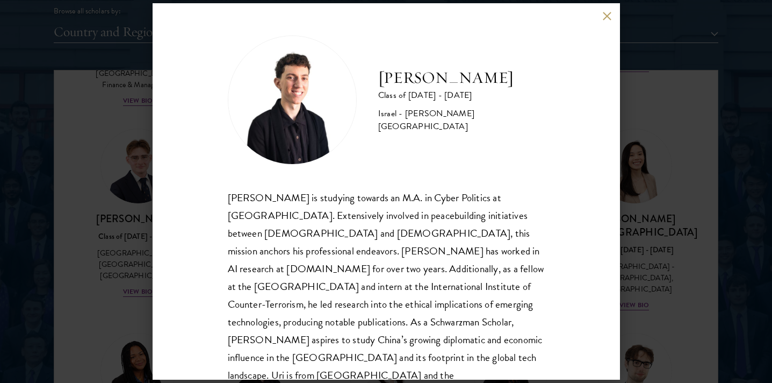
click at [664, 198] on div "[PERSON_NAME] Class of [DATE] - [DATE] Israel - [PERSON_NAME][GEOGRAPHIC_DATA] …" at bounding box center [386, 191] width 772 height 383
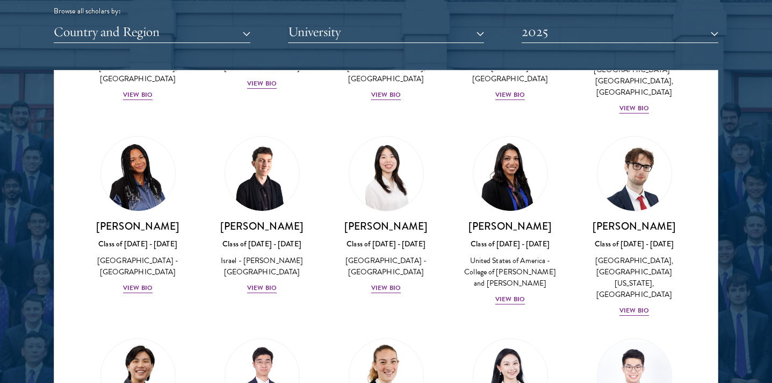
scroll to position [2172, 0]
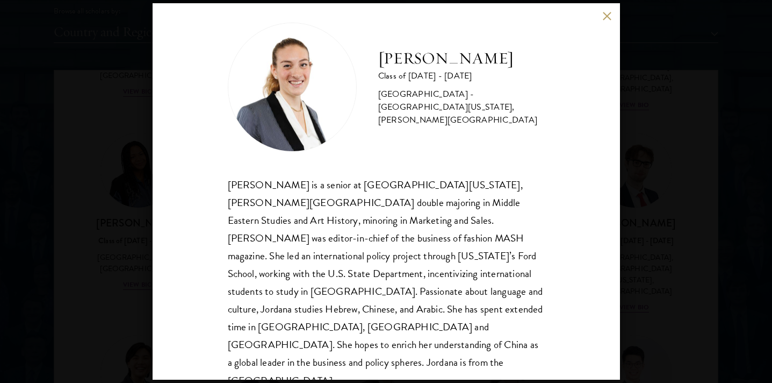
scroll to position [15, 0]
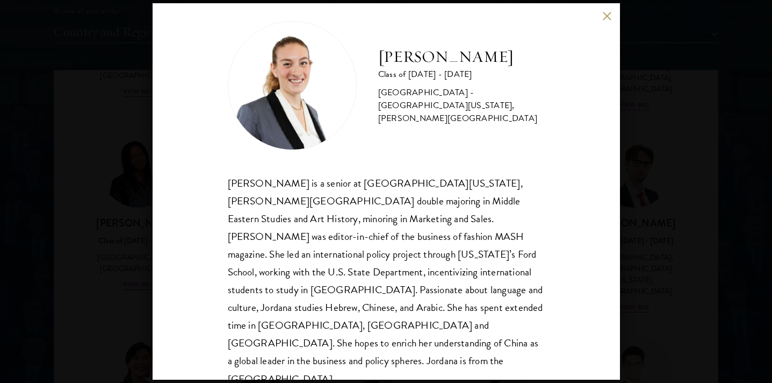
click at [676, 299] on div "[PERSON_NAME] Class of [DATE] - [DATE] [GEOGRAPHIC_DATA] - [GEOGRAPHIC_DATA][US…" at bounding box center [386, 191] width 772 height 383
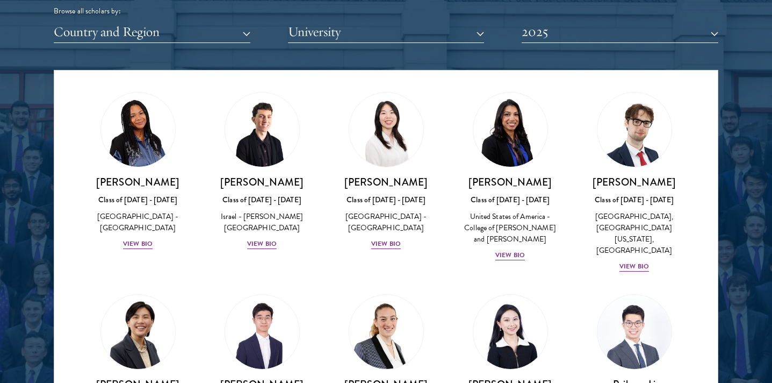
scroll to position [2222, 0]
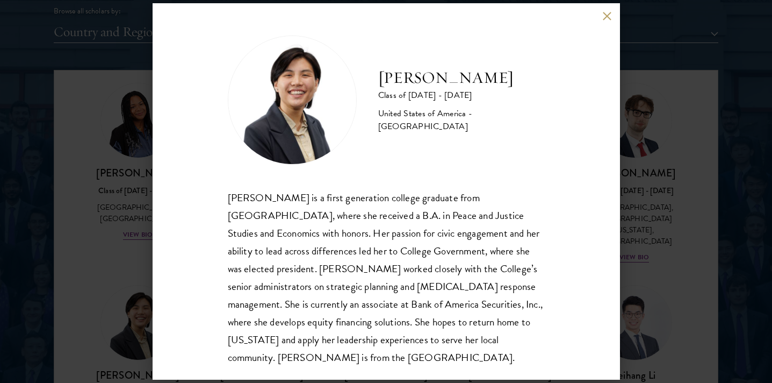
click at [658, 205] on div "[PERSON_NAME] Class of [DATE] - [DATE] [GEOGRAPHIC_DATA] - [GEOGRAPHIC_DATA] [P…" at bounding box center [386, 191] width 772 height 383
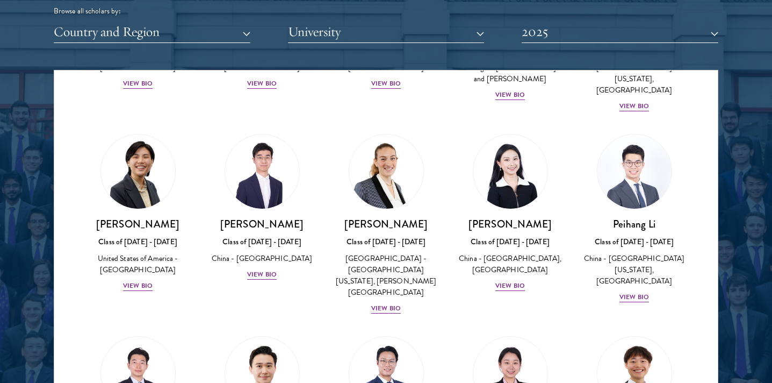
scroll to position [2452, 0]
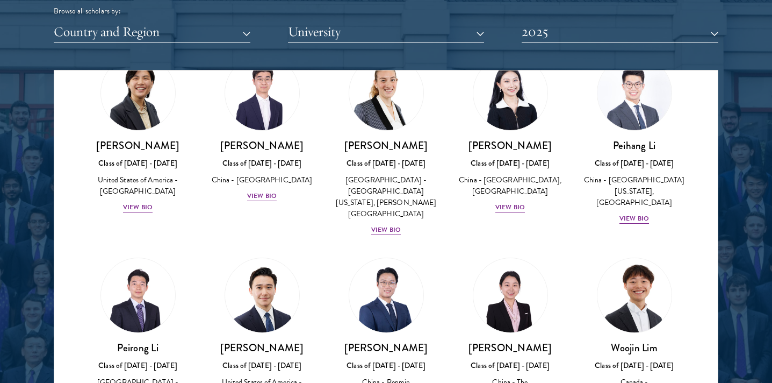
click at [605, 360] on div "Class of [DATE] - [DATE]" at bounding box center [634, 365] width 103 height 11
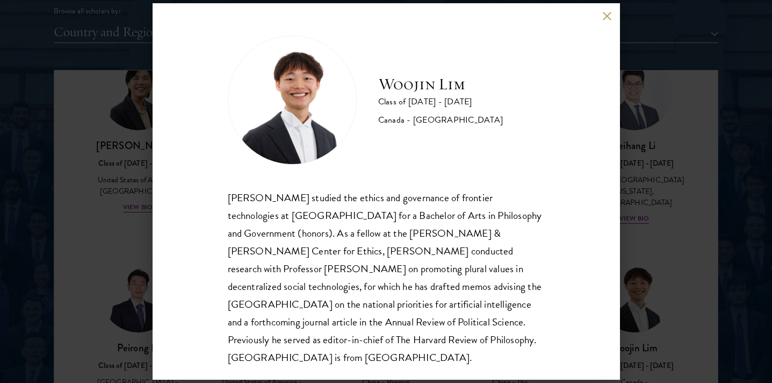
click at [679, 186] on div "[PERSON_NAME] Class of [DATE] - [DATE] [GEOGRAPHIC_DATA] - [GEOGRAPHIC_DATA] [P…" at bounding box center [386, 191] width 772 height 383
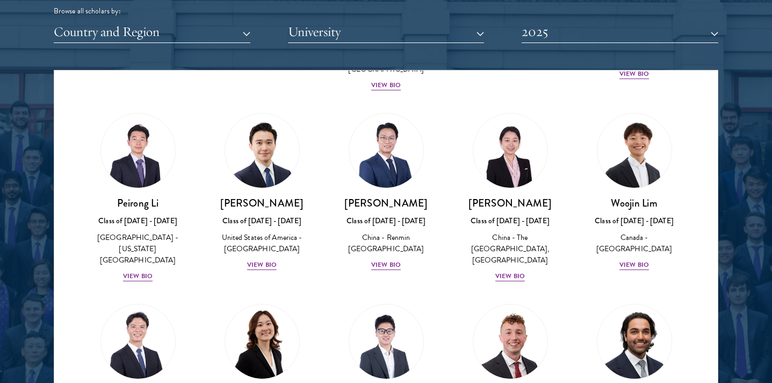
scroll to position [2609, 0]
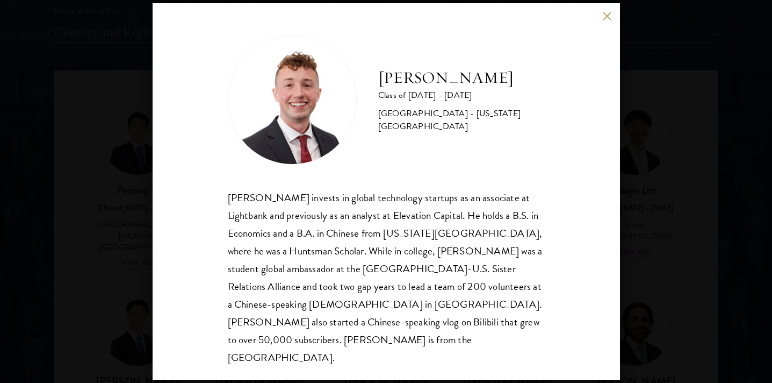
click at [652, 175] on div "[PERSON_NAME] Class of [DATE] - [DATE] [GEOGRAPHIC_DATA] - [US_STATE][GEOGRAPHI…" at bounding box center [386, 191] width 772 height 383
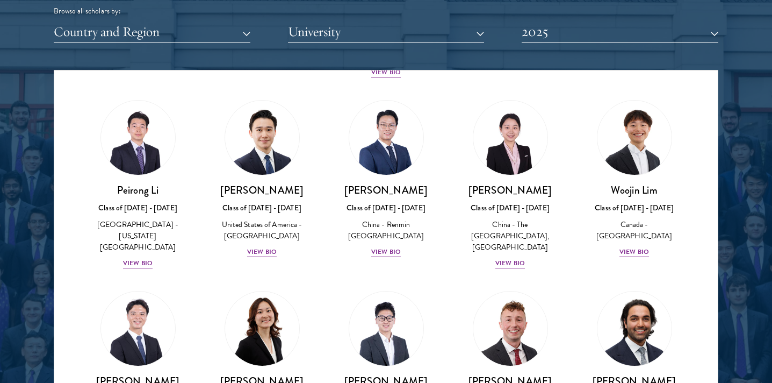
scroll to position [2611, 0]
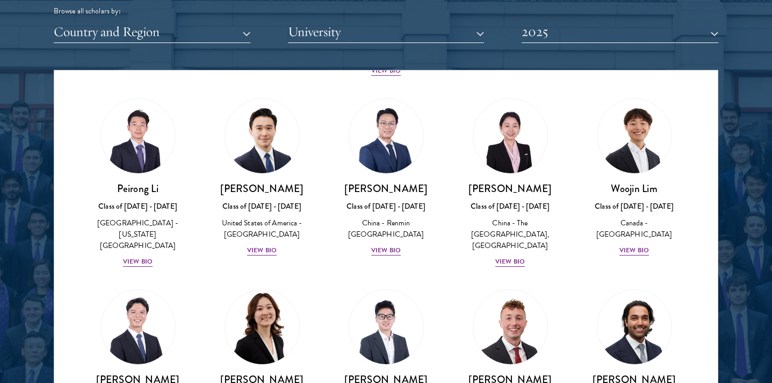
click at [246, 372] on h3 "[PERSON_NAME]" at bounding box center [262, 378] width 103 height 13
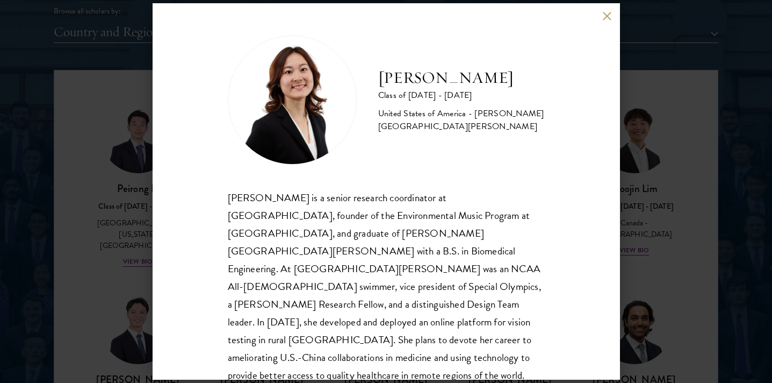
click at [144, 234] on div "[PERSON_NAME] Class of [DATE] - [DATE] [GEOGRAPHIC_DATA] - [PERSON_NAME][GEOGRA…" at bounding box center [386, 191] width 772 height 383
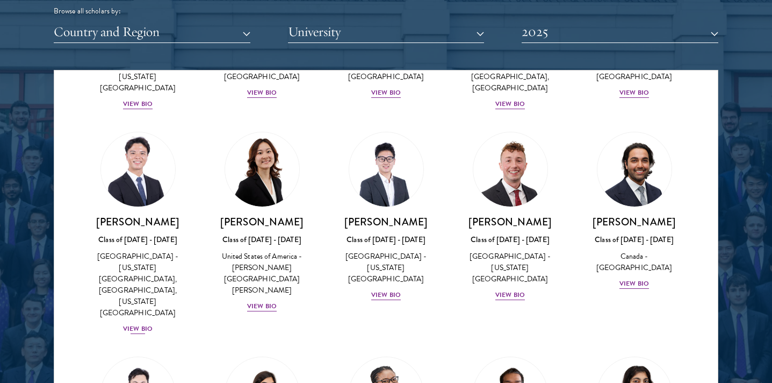
scroll to position [2782, 0]
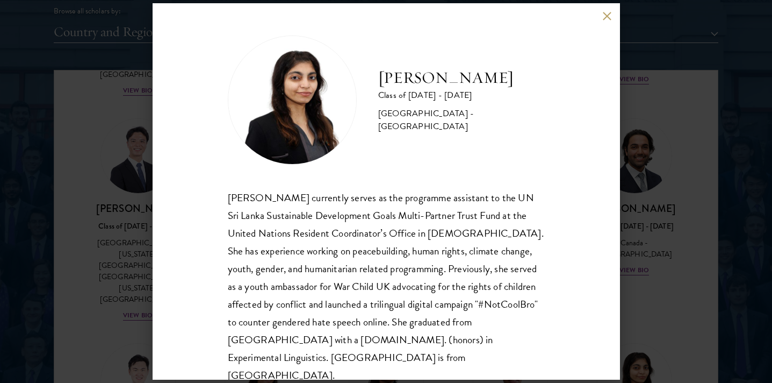
click at [662, 277] on div "[PERSON_NAME] Class of [DATE] - [DATE] [GEOGRAPHIC_DATA] - [GEOGRAPHIC_DATA] [G…" at bounding box center [386, 191] width 772 height 383
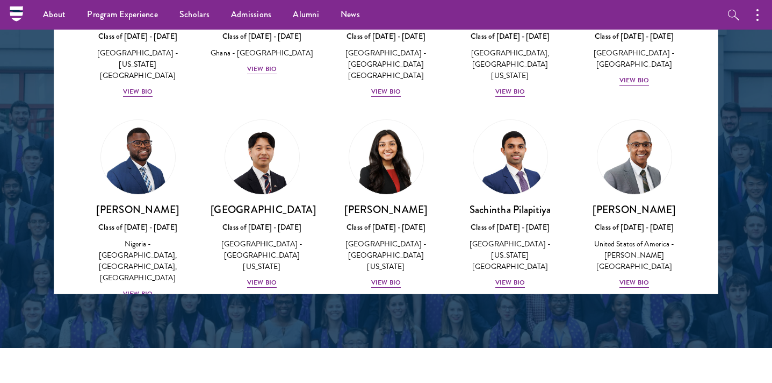
scroll to position [3490, 0]
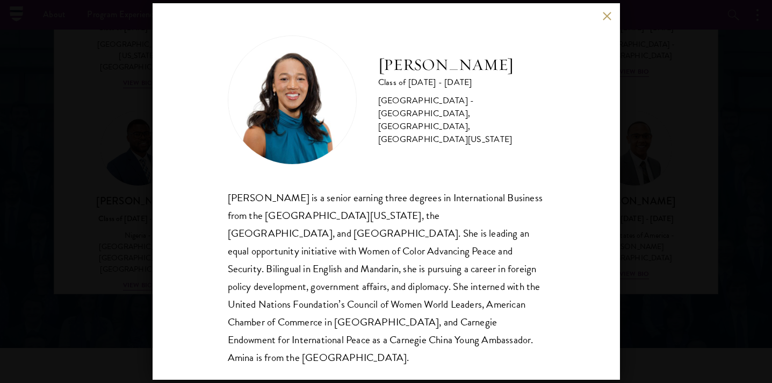
click at [665, 211] on div "[PERSON_NAME] Class of [DATE] - [DATE] [GEOGRAPHIC_DATA] - [GEOGRAPHIC_DATA], […" at bounding box center [386, 191] width 772 height 383
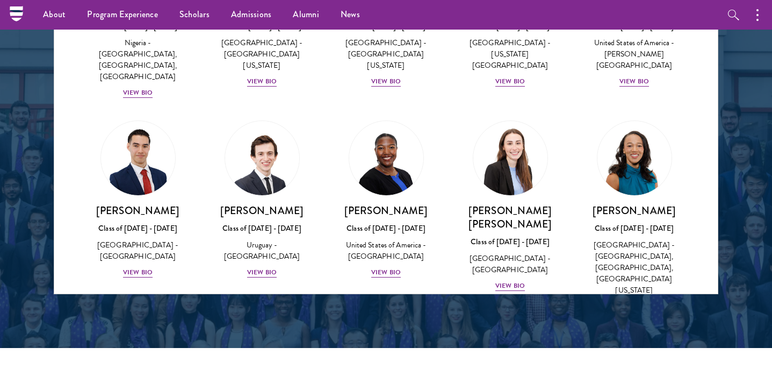
scroll to position [3686, 0]
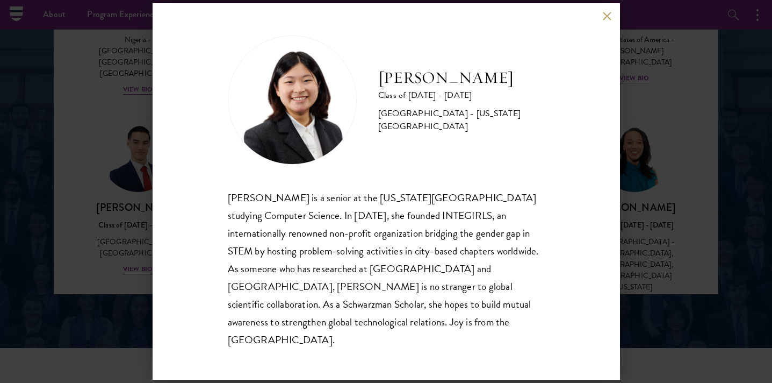
click at [659, 179] on div "[PERSON_NAME] Class of [DATE] - [DATE] [GEOGRAPHIC_DATA] - [US_STATE][GEOGRAPHI…" at bounding box center [386, 191] width 772 height 383
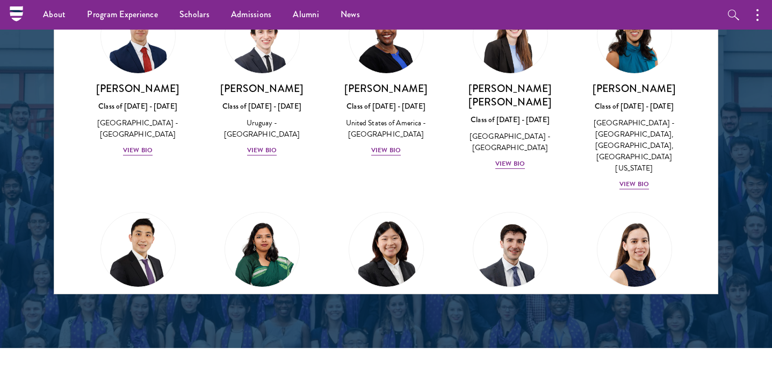
scroll to position [3811, 0]
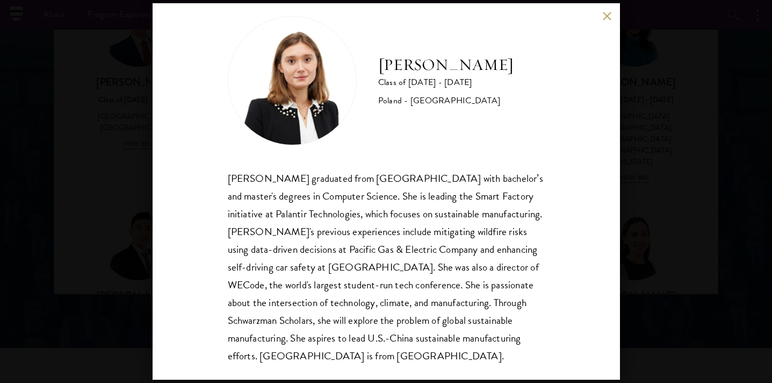
scroll to position [19, 0]
click at [670, 242] on div "[PERSON_NAME] Class of [DATE] - [DATE] [GEOGRAPHIC_DATA] - [GEOGRAPHIC_DATA] [P…" at bounding box center [386, 191] width 772 height 383
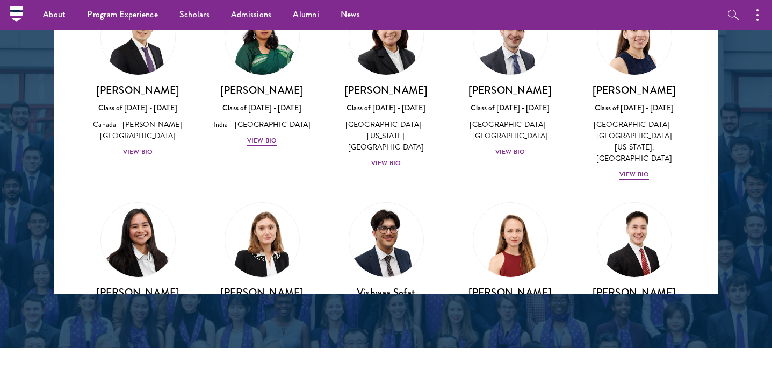
scroll to position [4019, 0]
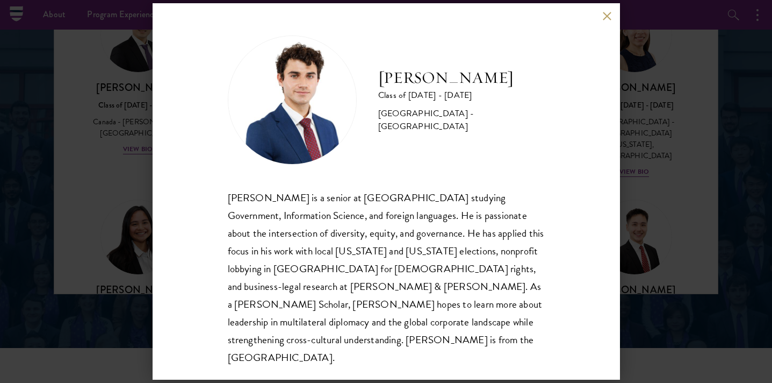
click at [669, 229] on div "[PERSON_NAME] Class of [DATE] - [DATE] [GEOGRAPHIC_DATA] - [GEOGRAPHIC_DATA] [P…" at bounding box center [386, 191] width 772 height 383
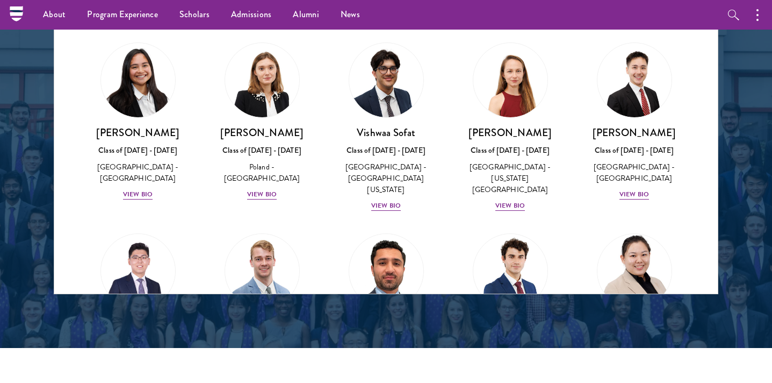
scroll to position [4267, 0]
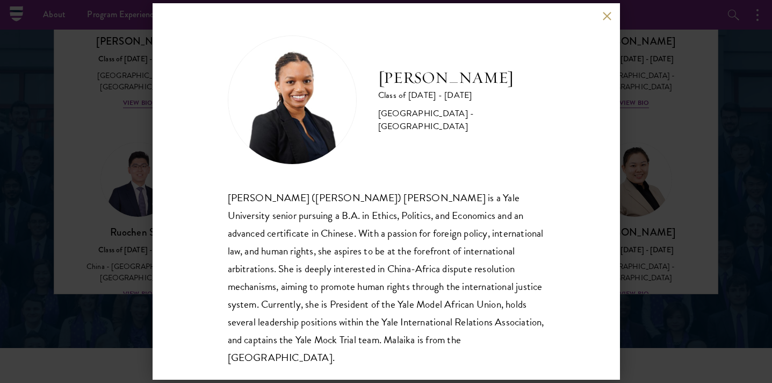
click at [134, 189] on div "[PERSON_NAME] Class of [DATE] - [DATE] [GEOGRAPHIC_DATA] - [GEOGRAPHIC_DATA] [P…" at bounding box center [386, 191] width 772 height 383
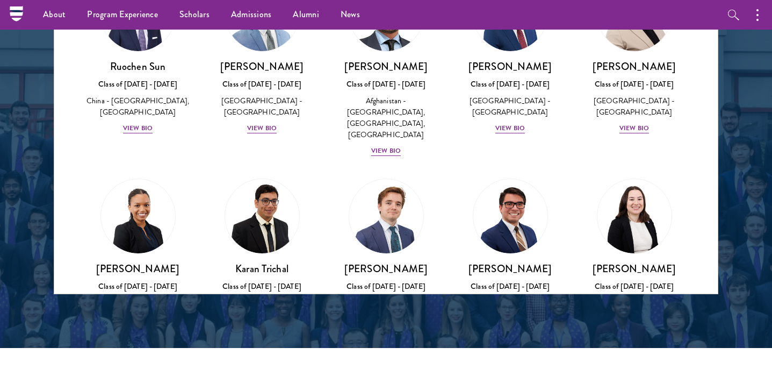
scroll to position [4434, 0]
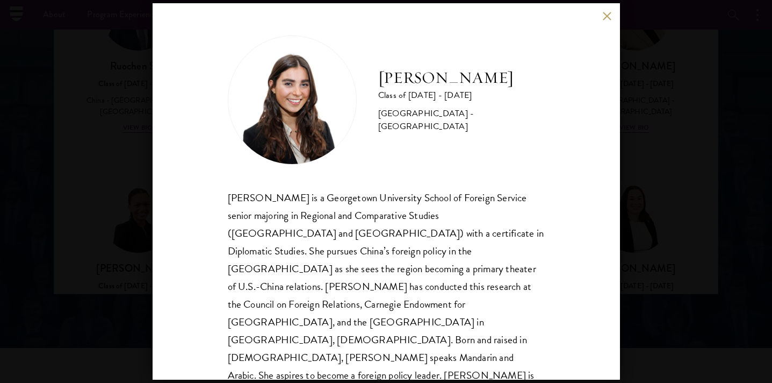
click at [632, 199] on div "[PERSON_NAME] Class of [DATE] - [DATE] [GEOGRAPHIC_DATA] - [GEOGRAPHIC_DATA] [P…" at bounding box center [386, 191] width 772 height 383
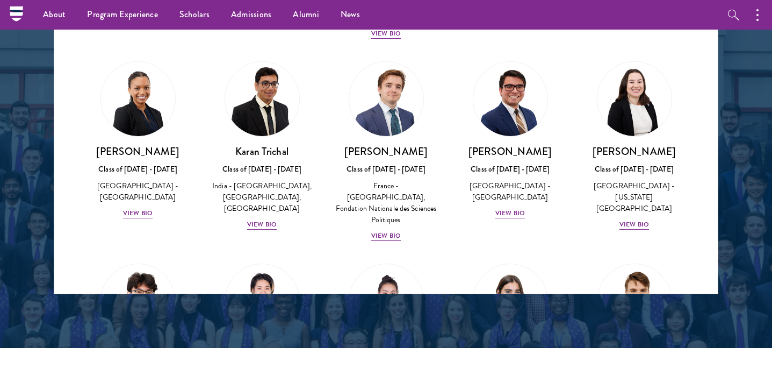
scroll to position [4586, 0]
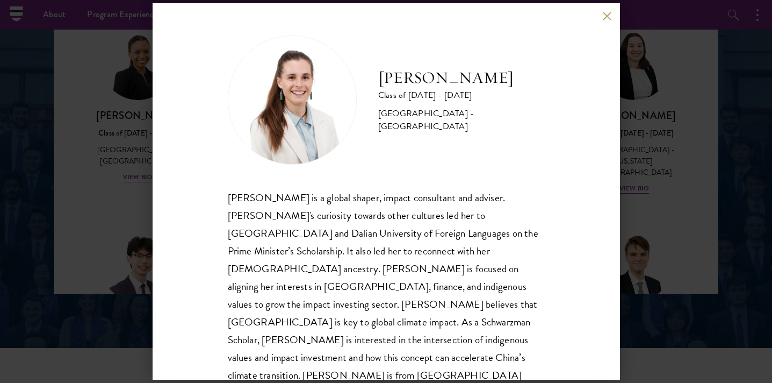
click at [123, 241] on div "[PERSON_NAME] Class of [DATE] - [DATE] [GEOGRAPHIC_DATA] - [GEOGRAPHIC_DATA] [P…" at bounding box center [386, 191] width 772 height 383
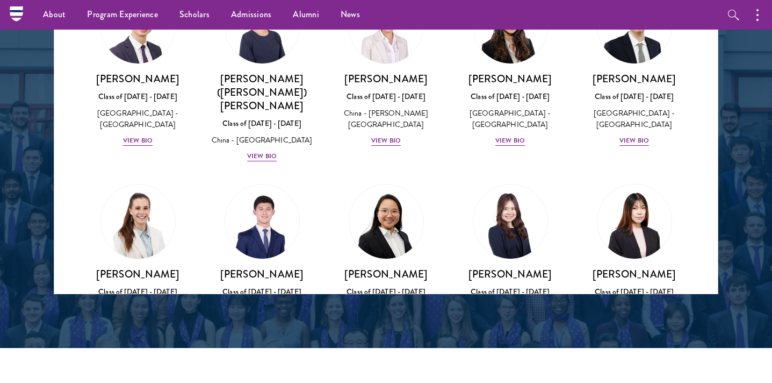
scroll to position [4828, 0]
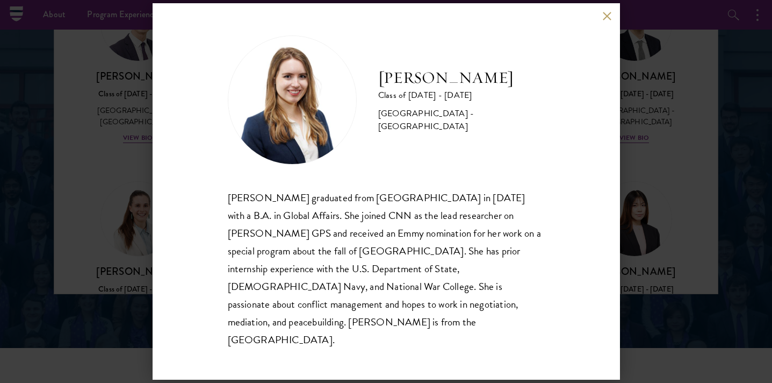
click at [665, 171] on div "[PERSON_NAME] Class of [DATE] - [DATE] [GEOGRAPHIC_DATA] - [GEOGRAPHIC_DATA] [P…" at bounding box center [386, 191] width 772 height 383
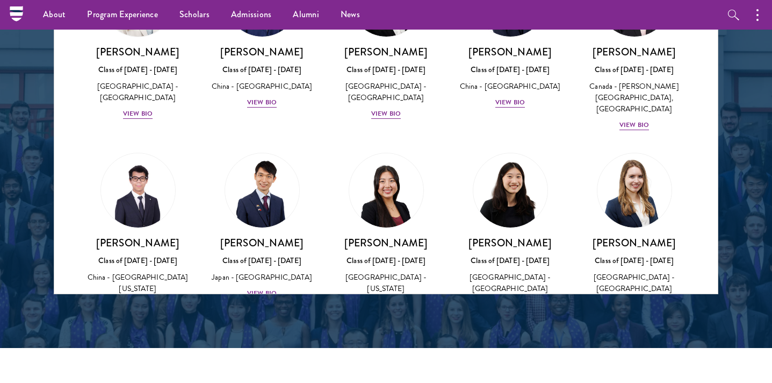
scroll to position [5047, 0]
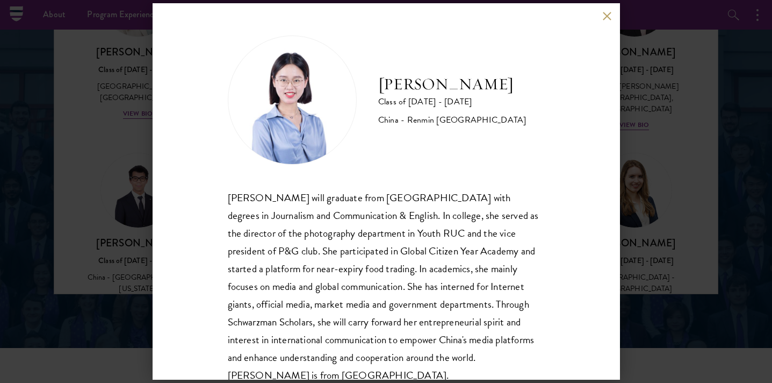
click at [128, 193] on div "[PERSON_NAME] Class of [DATE] - [DATE] [GEOGRAPHIC_DATA] - Renmin [GEOGRAPHIC_D…" at bounding box center [386, 191] width 772 height 383
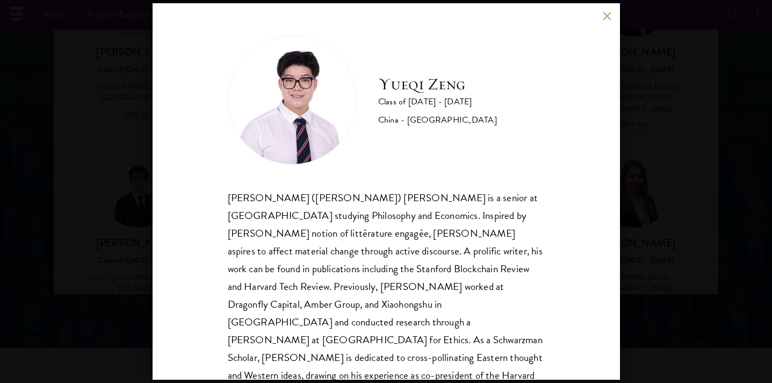
click at [139, 141] on div "[PERSON_NAME] Class of [DATE] - [DATE] [GEOGRAPHIC_DATA] - [GEOGRAPHIC_DATA] [P…" at bounding box center [386, 191] width 772 height 383
